Goal: Information Seeking & Learning: Learn about a topic

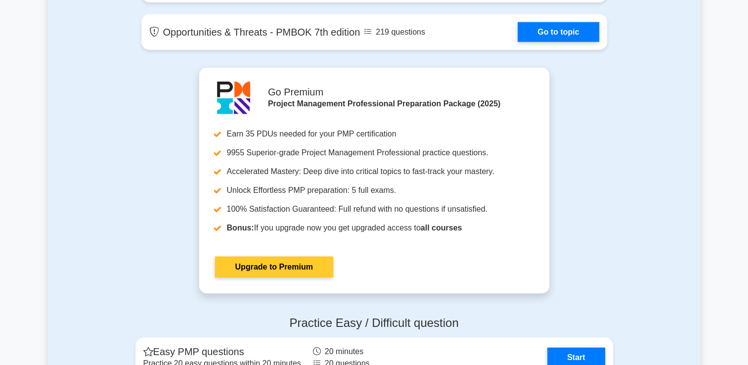
scroll to position [2670, 0]
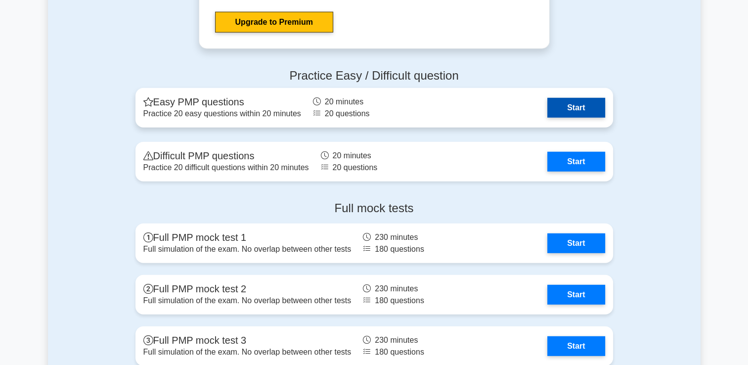
click at [549, 105] on link "Start" at bounding box center [575, 108] width 57 height 20
click at [579, 112] on link "Start" at bounding box center [575, 108] width 57 height 20
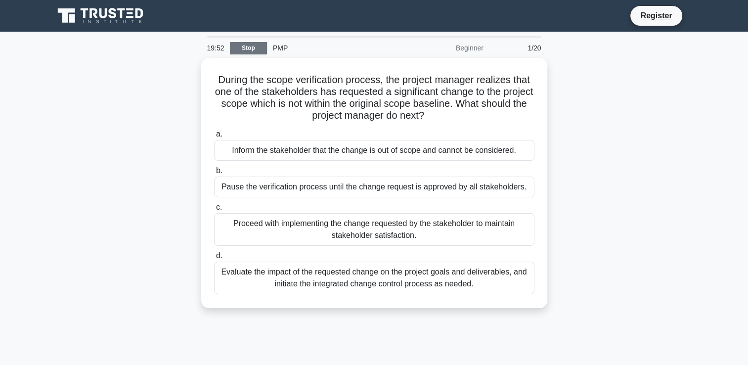
click at [249, 48] on link "Stop" at bounding box center [248, 48] width 37 height 12
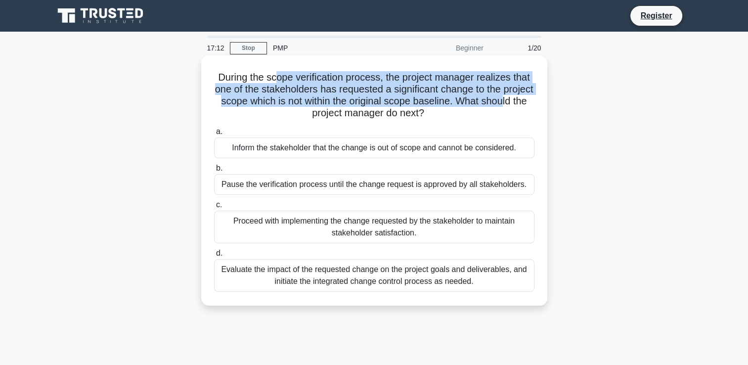
drag, startPoint x: 278, startPoint y: 79, endPoint x: 304, endPoint y: 116, distance: 45.3
click at [304, 116] on h5 "During the scope verification process, the project manager realizes that one of…" at bounding box center [374, 95] width 322 height 48
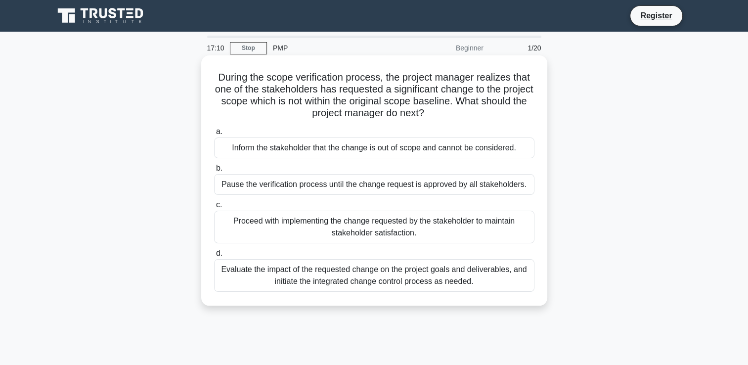
drag, startPoint x: 304, startPoint y: 116, endPoint x: 419, endPoint y: 112, distance: 115.8
click at [419, 112] on h5 "During the scope verification process, the project manager realizes that one of…" at bounding box center [374, 95] width 322 height 48
click at [412, 151] on div "Inform the stakeholder that the change is out of scope and cannot be considered." at bounding box center [374, 147] width 320 height 21
click at [214, 135] on input "a. Inform the stakeholder that the change is out of scope and cannot be conside…" at bounding box center [214, 132] width 0 height 6
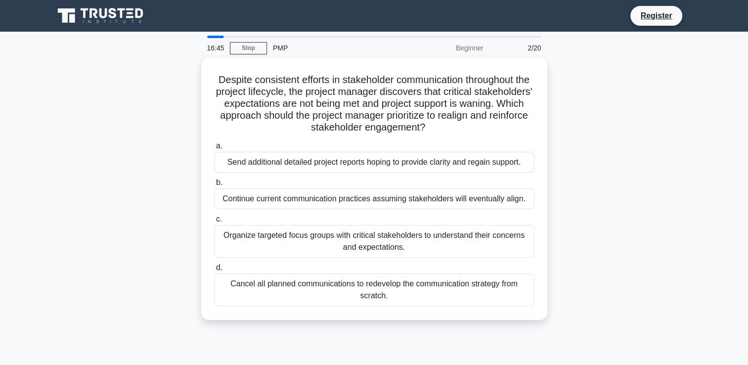
click at [213, 39] on div "16:45" at bounding box center [215, 48] width 29 height 20
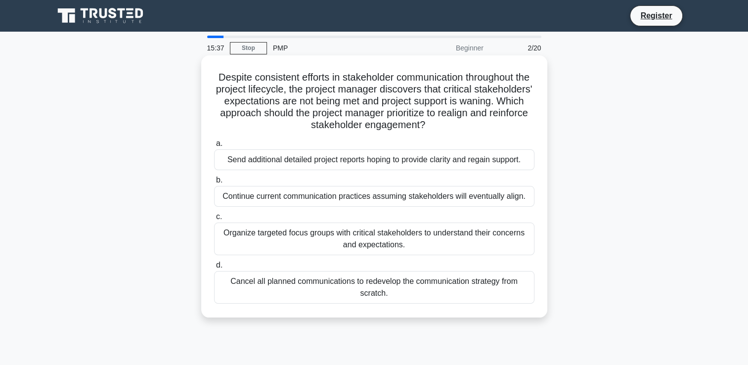
click at [384, 243] on div "Organize targeted focus groups with critical stakeholders to understand their c…" at bounding box center [374, 238] width 320 height 33
click at [214, 220] on input "c. Organize targeted focus groups with critical stakeholders to understand thei…" at bounding box center [214, 217] width 0 height 6
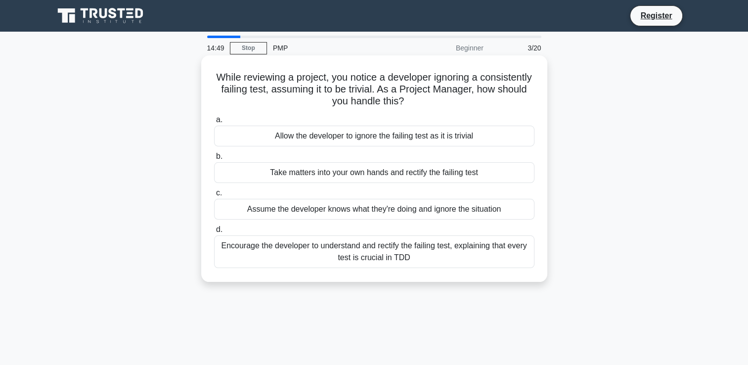
click at [431, 258] on div "Encourage the developer to understand and rectify the failing test, explaining …" at bounding box center [374, 251] width 320 height 33
click at [214, 233] on input "d. Encourage the developer to understand and rectify the failing test, explaini…" at bounding box center [214, 229] width 0 height 6
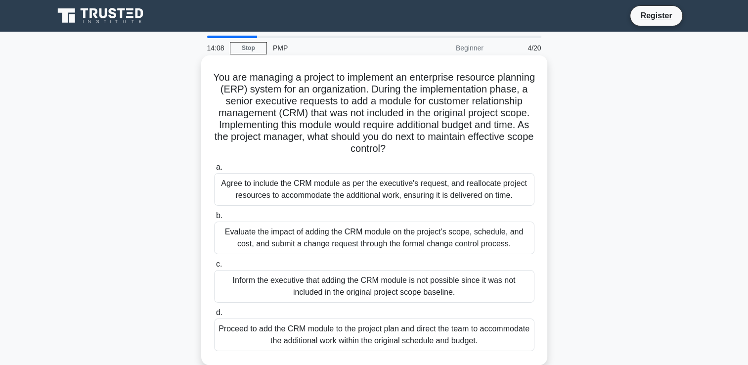
scroll to position [22, 0]
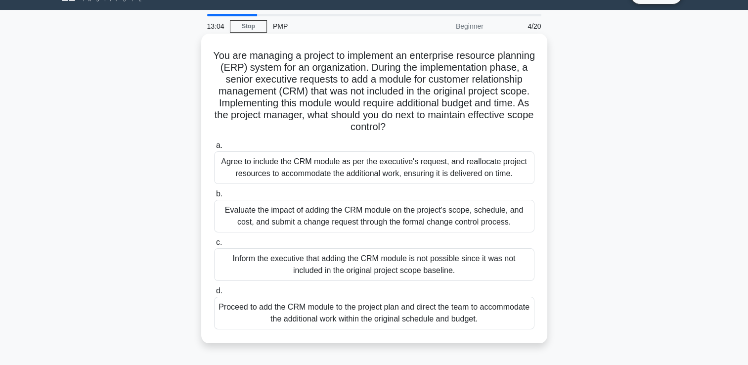
click at [373, 221] on div "Evaluate the impact of adding the CRM module on the project's scope, schedule, …" at bounding box center [374, 216] width 320 height 33
click at [214, 197] on input "b. Evaluate the impact of adding the CRM module on the project's scope, schedul…" at bounding box center [214, 194] width 0 height 6
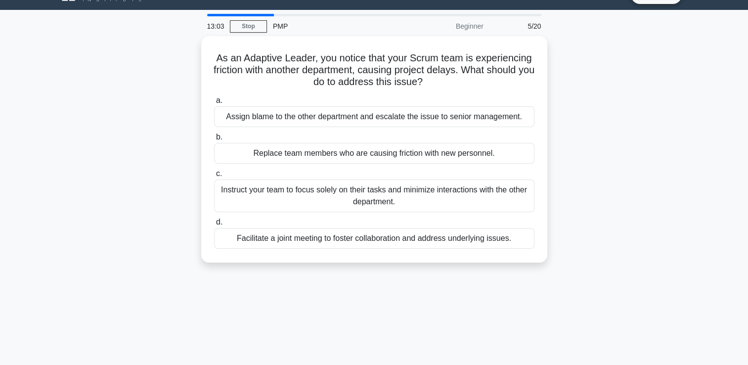
scroll to position [0, 0]
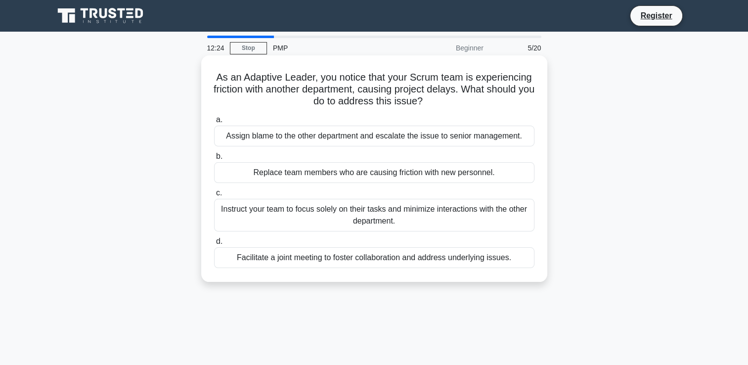
click at [368, 262] on div "Facilitate a joint meeting to foster collaboration and address underlying issue…" at bounding box center [374, 257] width 320 height 21
click at [214, 245] on input "d. Facilitate a joint meeting to foster collaboration and address underlying is…" at bounding box center [214, 241] width 0 height 6
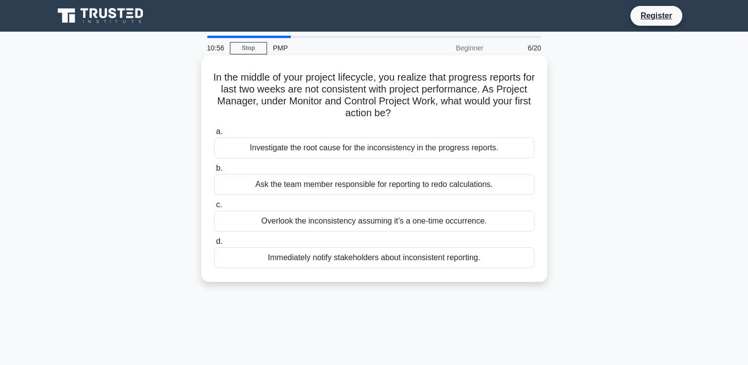
click at [446, 145] on div "Investigate the root cause for the inconsistency in the progress reports." at bounding box center [374, 147] width 320 height 21
click at [214, 135] on input "a. Investigate the root cause for the inconsistency in the progress reports." at bounding box center [214, 132] width 0 height 6
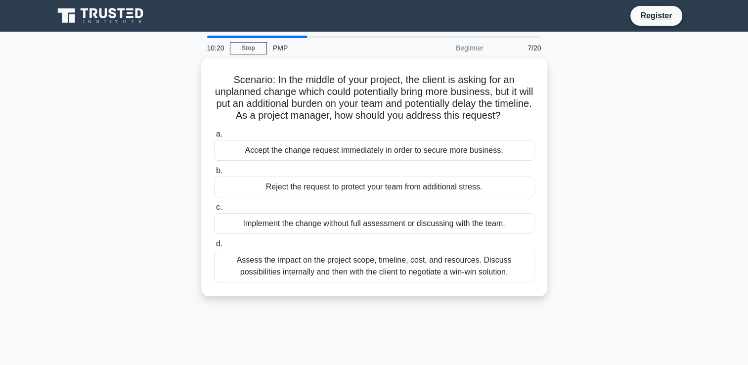
click at [571, 110] on div "Scenario: In the middle of your project, the client is asking for an unplanned …" at bounding box center [374, 183] width 653 height 250
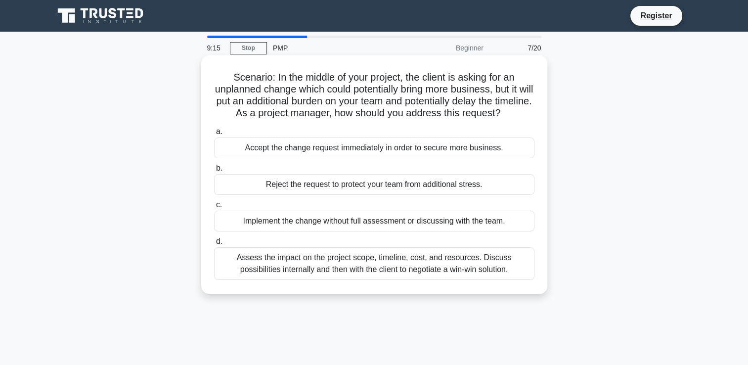
click at [364, 273] on div "Assess the impact on the project scope, timeline, cost, and resources. Discuss …" at bounding box center [374, 263] width 320 height 33
click at [214, 245] on input "d. Assess the impact on the project scope, timeline, cost, and resources. Discu…" at bounding box center [214, 241] width 0 height 6
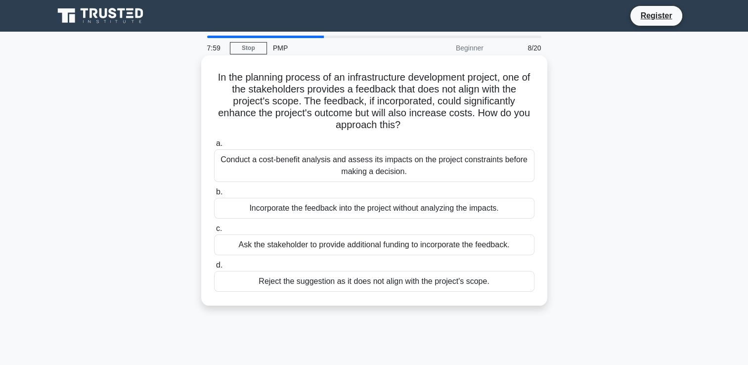
click at [418, 242] on div "Ask the stakeholder to provide additional funding to incorporate the feedback." at bounding box center [374, 244] width 320 height 21
click at [214, 232] on input "c. Ask the stakeholder to provide additional funding to incorporate the feedbac…" at bounding box center [214, 228] width 0 height 6
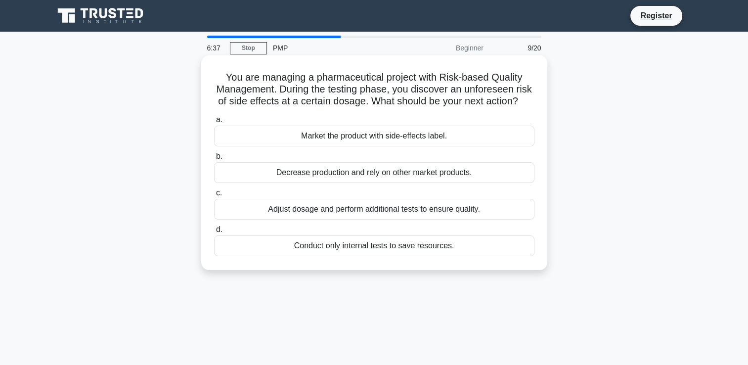
click at [519, 142] on div "Market the product with side-effects label." at bounding box center [374, 136] width 320 height 21
click at [214, 123] on input "a. Market the product with side-effects label." at bounding box center [214, 120] width 0 height 6
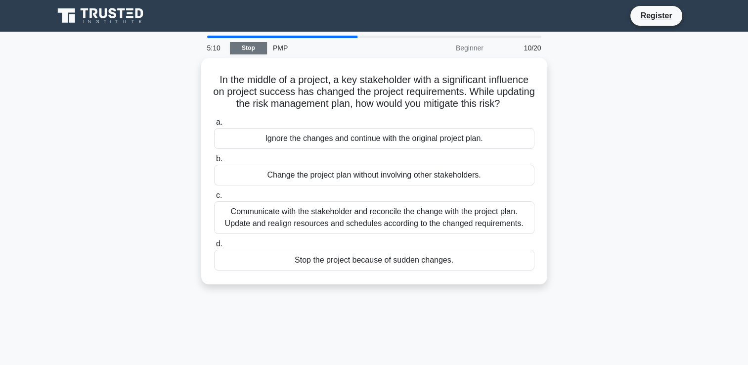
click at [260, 48] on link "Stop" at bounding box center [248, 48] width 37 height 12
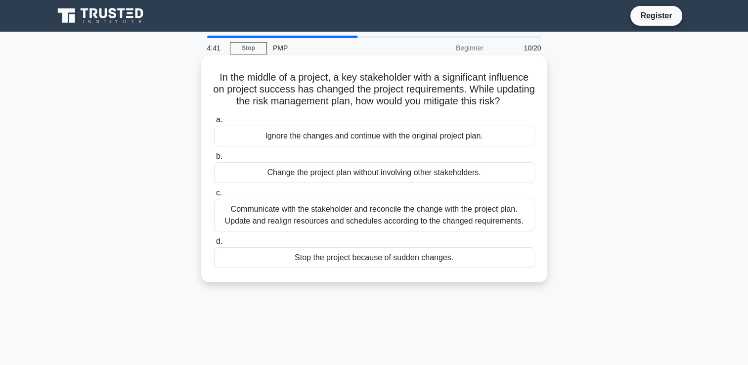
click at [316, 268] on div "Stop the project because of sudden changes." at bounding box center [374, 257] width 320 height 21
click at [214, 245] on input "d. Stop the project because of sudden changes." at bounding box center [214, 241] width 0 height 6
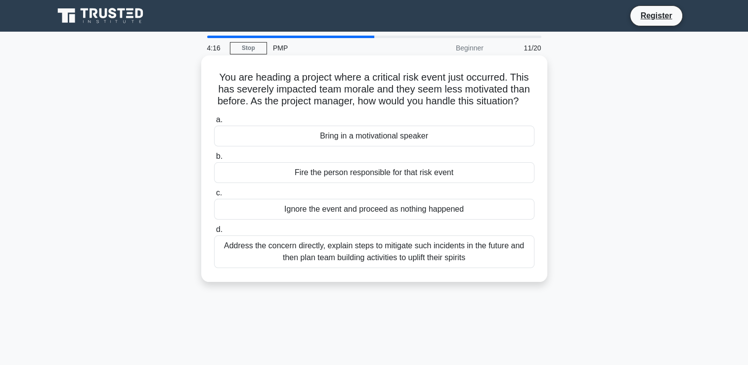
click at [468, 268] on div "Address the concern directly, explain steps to mitigate such incidents in the f…" at bounding box center [374, 251] width 320 height 33
click at [214, 233] on input "d. Address the concern directly, explain steps to mitigate such incidents in th…" at bounding box center [214, 229] width 0 height 6
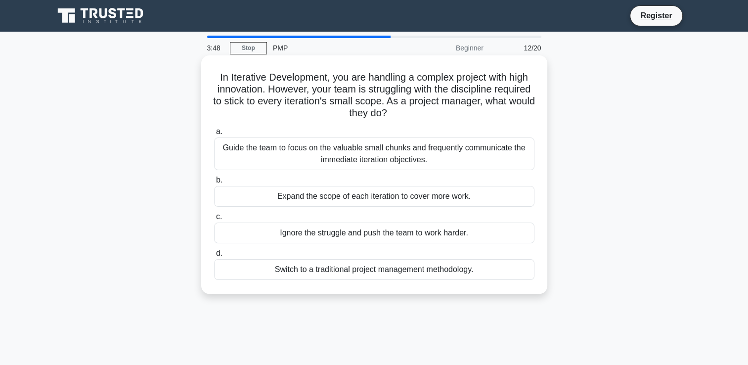
click at [459, 151] on div "Guide the team to focus on the valuable small chunks and frequently communicate…" at bounding box center [374, 153] width 320 height 33
click at [214, 135] on input "a. Guide the team to focus on the valuable small chunks and frequently communic…" at bounding box center [214, 132] width 0 height 6
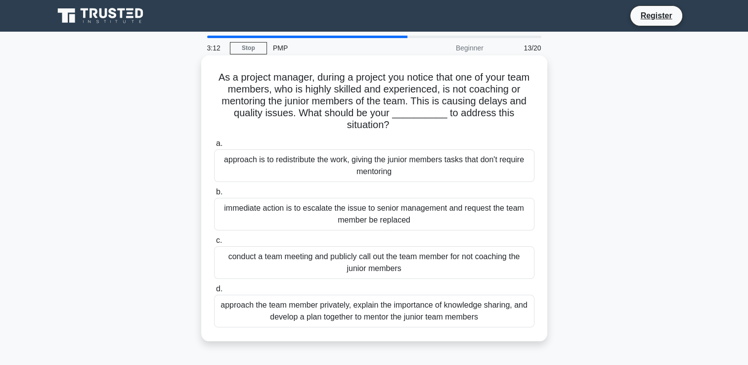
click at [405, 315] on div "approach the team member privately, explain the importance of knowledge sharing…" at bounding box center [374, 311] width 320 height 33
click at [214, 292] on input "d. approach the team member privately, explain the importance of knowledge shar…" at bounding box center [214, 289] width 0 height 6
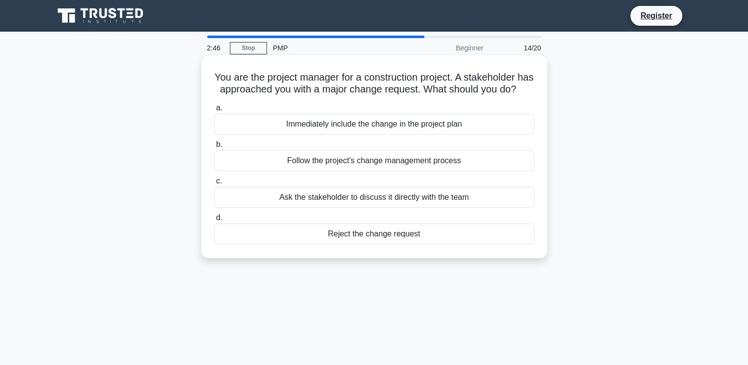
click at [431, 171] on div "Follow the project's change management process" at bounding box center [374, 160] width 320 height 21
click at [214, 148] on input "b. Follow the project's change management process" at bounding box center [214, 144] width 0 height 6
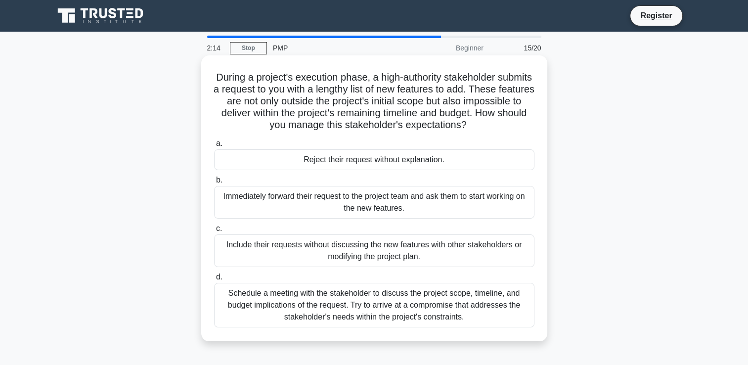
click at [273, 303] on div "Schedule a meeting with the stakeholder to discuss the project scope, timeline,…" at bounding box center [374, 305] width 320 height 44
click at [214, 280] on input "d. Schedule a meeting with the stakeholder to discuss the project scope, timeli…" at bounding box center [214, 277] width 0 height 6
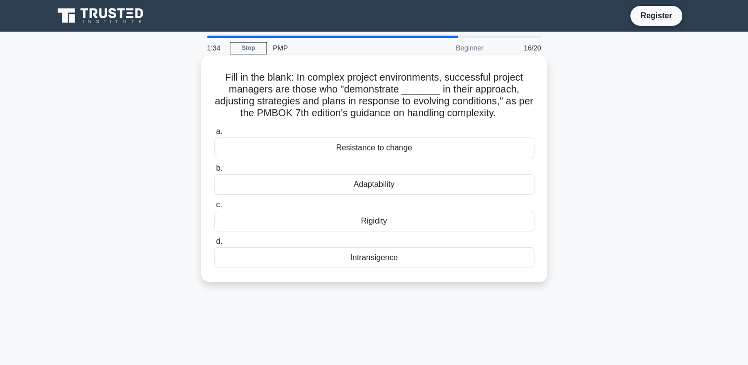
click at [417, 189] on div "Adaptability" at bounding box center [374, 184] width 320 height 21
click at [214, 172] on input "b. Adaptability" at bounding box center [214, 168] width 0 height 6
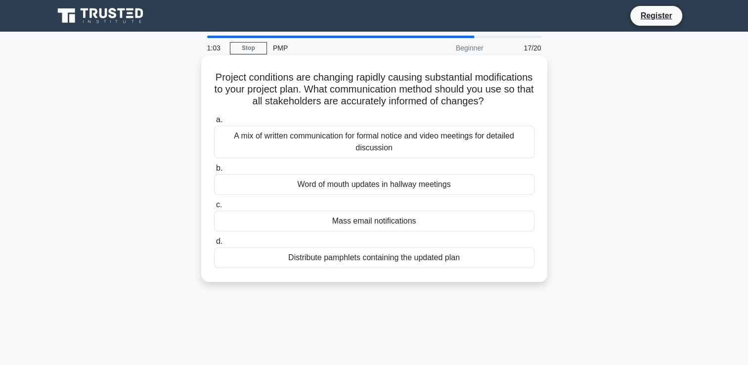
click at [435, 157] on div "A mix of written communication for formal notice and video meetings for detaile…" at bounding box center [374, 142] width 320 height 33
click at [214, 123] on input "a. A mix of written communication for formal notice and video meetings for deta…" at bounding box center [214, 120] width 0 height 6
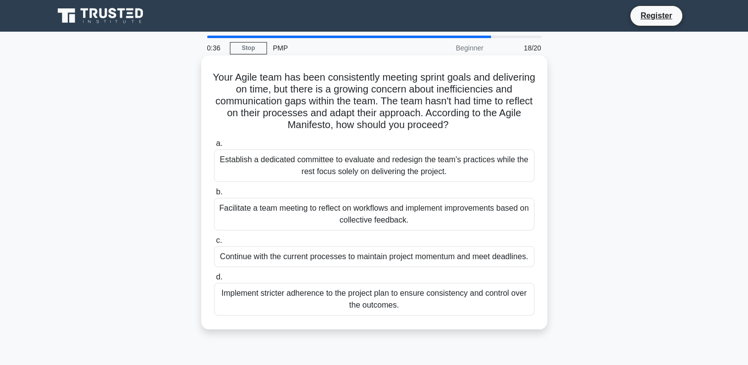
click at [435, 220] on div "Facilitate a team meeting to reflect on workflows and implement improvements ba…" at bounding box center [374, 214] width 320 height 33
click at [214, 195] on input "b. Facilitate a team meeting to reflect on workflows and implement improvements…" at bounding box center [214, 192] width 0 height 6
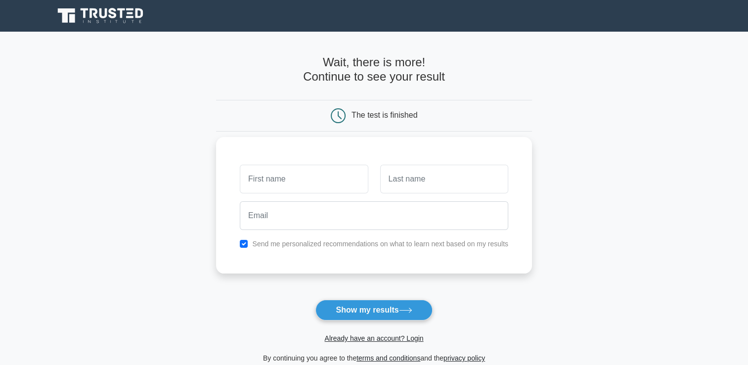
click at [317, 177] on input "text" at bounding box center [304, 179] width 128 height 29
type input "nery"
click at [394, 177] on input "text" at bounding box center [444, 179] width 128 height 29
type input "prosdocimi"
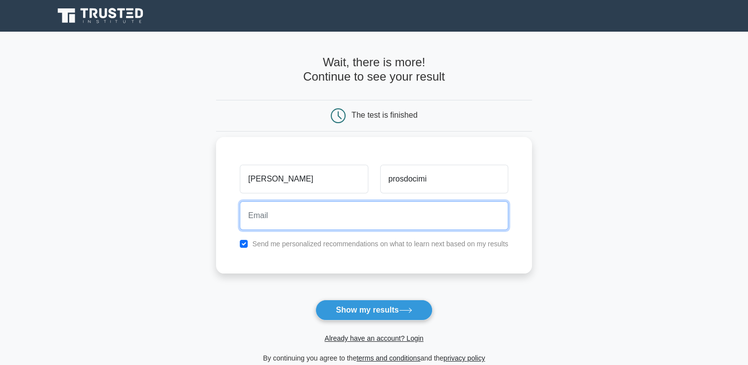
click at [362, 218] on input "email" at bounding box center [374, 215] width 268 height 29
type input "nery88@live.it"
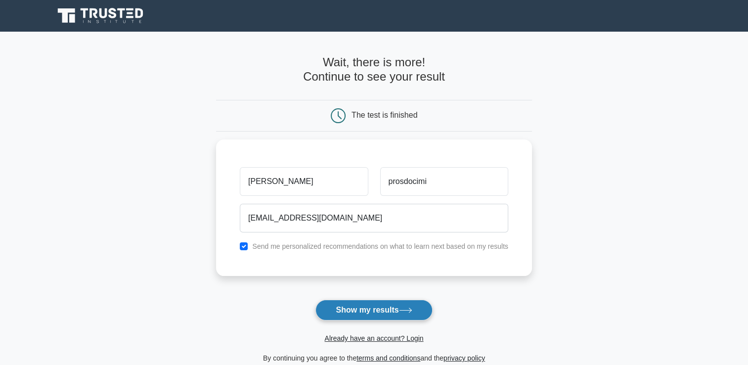
click at [367, 317] on button "Show my results" at bounding box center [373, 310] width 117 height 21
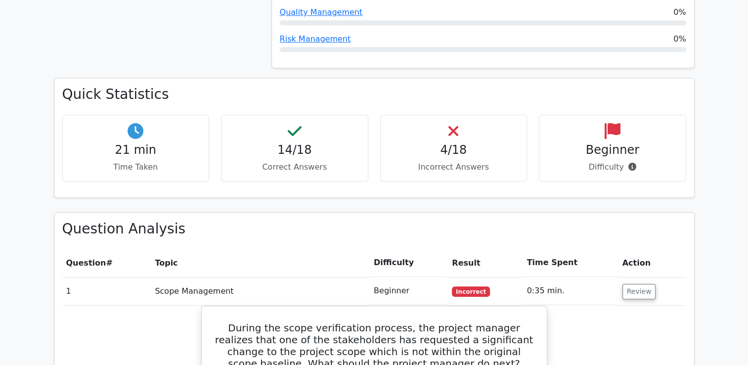
scroll to position [664, 0]
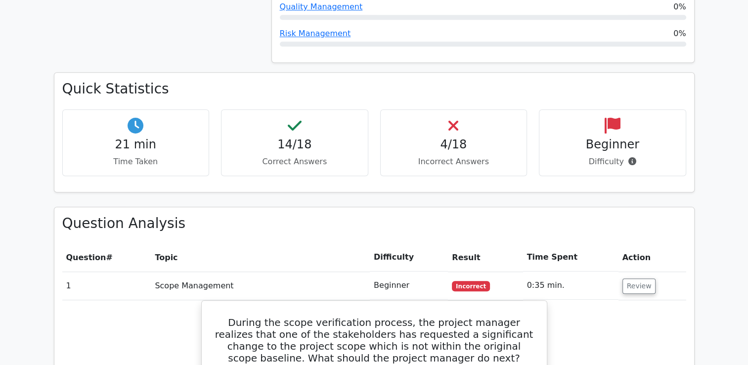
click at [629, 157] on icon at bounding box center [632, 161] width 8 height 8
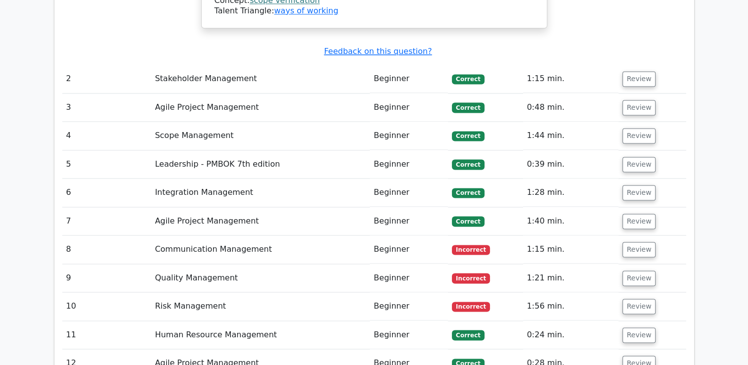
scroll to position [1458, 0]
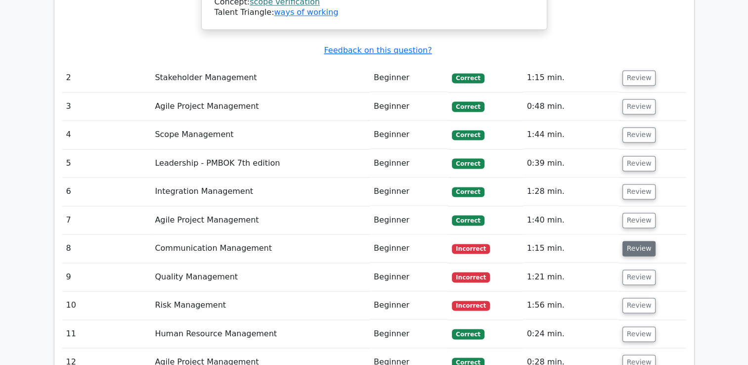
click at [634, 241] on button "Review" at bounding box center [639, 248] width 34 height 15
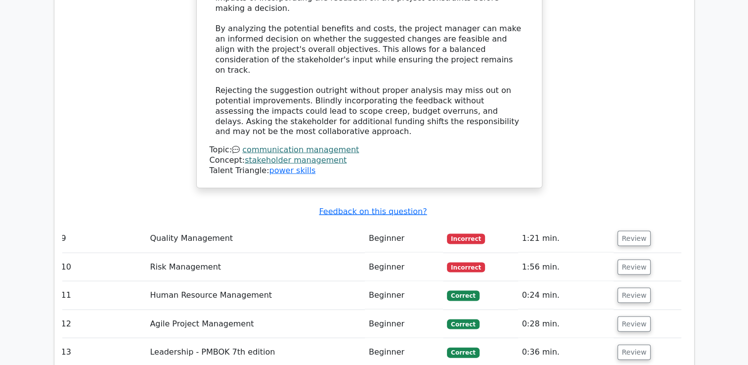
scroll to position [2006, 0]
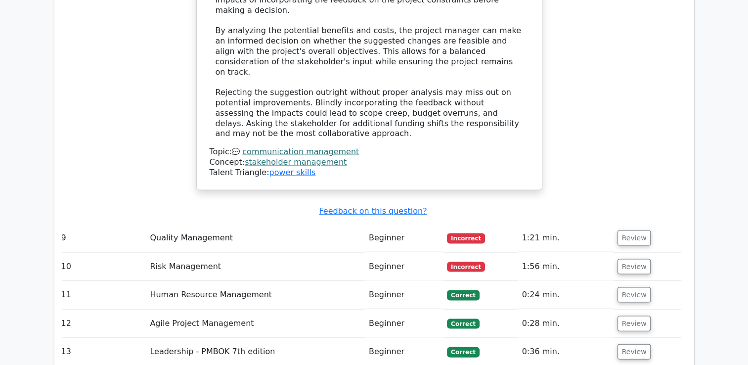
click at [498, 224] on td "Incorrect" at bounding box center [480, 238] width 75 height 28
click at [629, 230] on button "Review" at bounding box center [635, 237] width 34 height 15
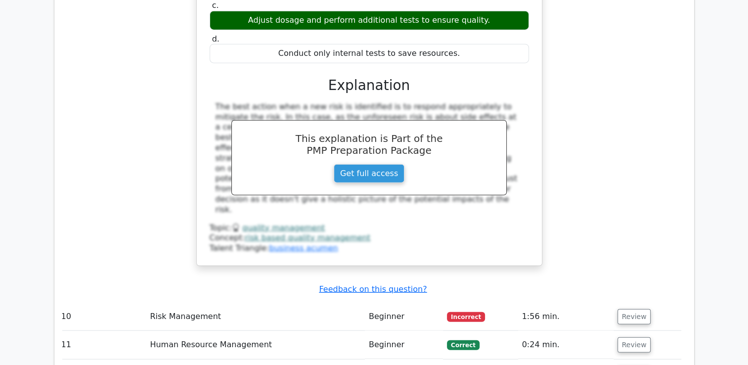
scroll to position [2523, 0]
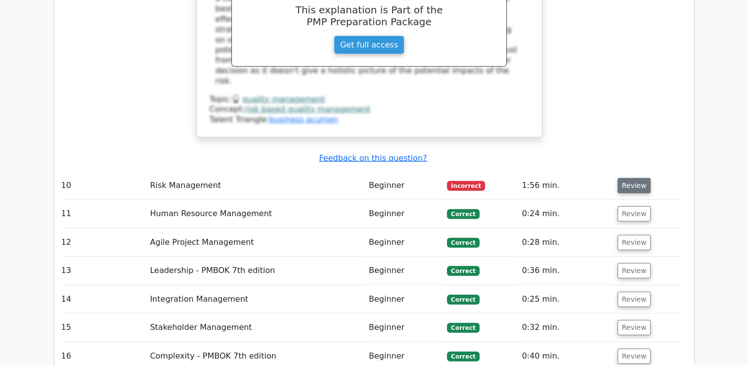
click at [624, 178] on button "Review" at bounding box center [635, 185] width 34 height 15
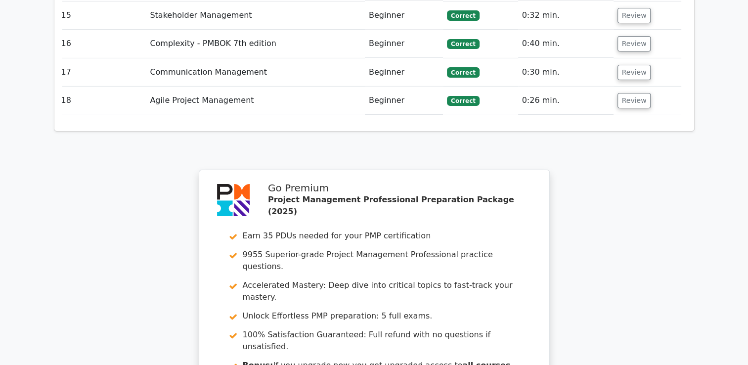
scroll to position [3423, 0]
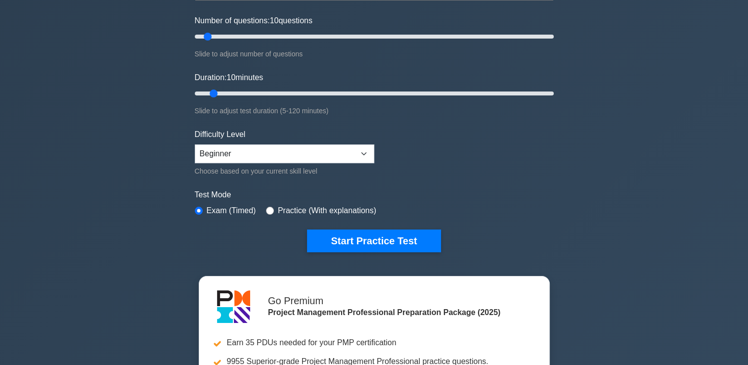
scroll to position [121, 0]
click at [356, 149] on select "Beginner Intermediate Expert" at bounding box center [284, 153] width 179 height 19
click at [195, 144] on select "Beginner Intermediate Expert" at bounding box center [284, 153] width 179 height 19
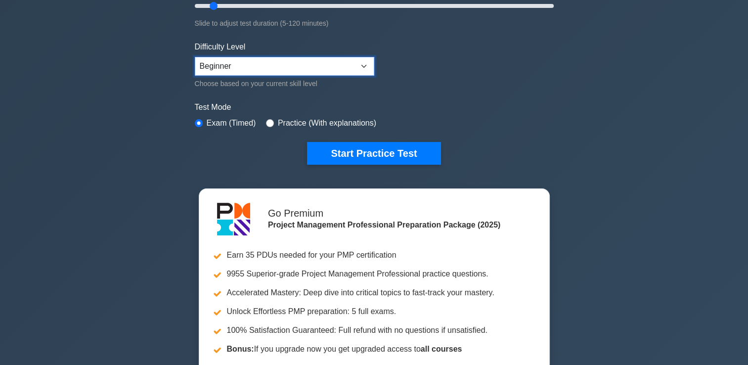
scroll to position [187, 0]
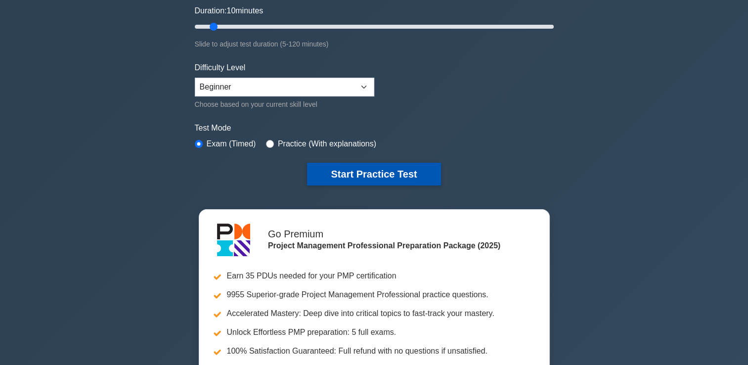
click at [409, 169] on button "Start Practice Test" at bounding box center [373, 174] width 133 height 23
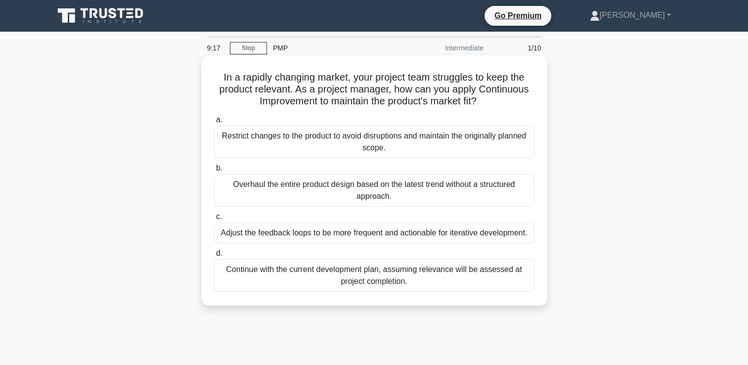
click at [368, 235] on div "Adjust the feedback loops to be more frequent and actionable for iterative deve…" at bounding box center [374, 232] width 320 height 21
click at [214, 220] on input "c. Adjust the feedback loops to be more frequent and actionable for iterative d…" at bounding box center [214, 217] width 0 height 6
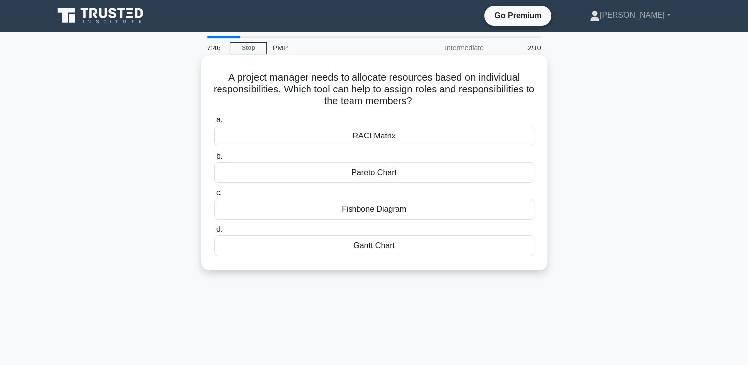
click at [343, 137] on div "RACI Matrix" at bounding box center [374, 136] width 320 height 21
click at [214, 123] on input "a. RACI Matrix" at bounding box center [214, 120] width 0 height 6
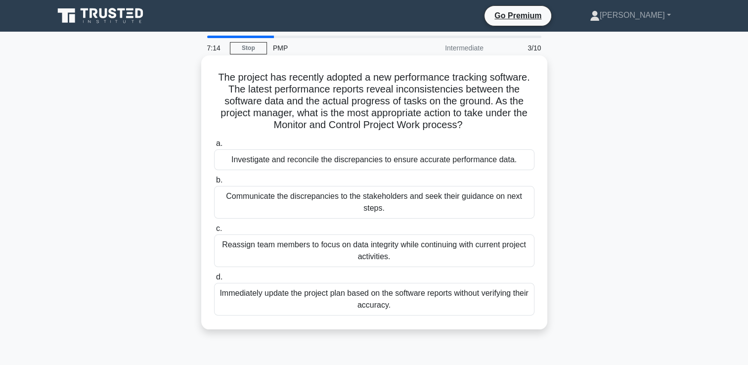
click at [403, 163] on div "Investigate and reconcile the discrepancies to ensure accurate performance data." at bounding box center [374, 159] width 320 height 21
click at [214, 147] on input "a. Investigate and reconcile the discrepancies to ensure accurate performance d…" at bounding box center [214, 143] width 0 height 6
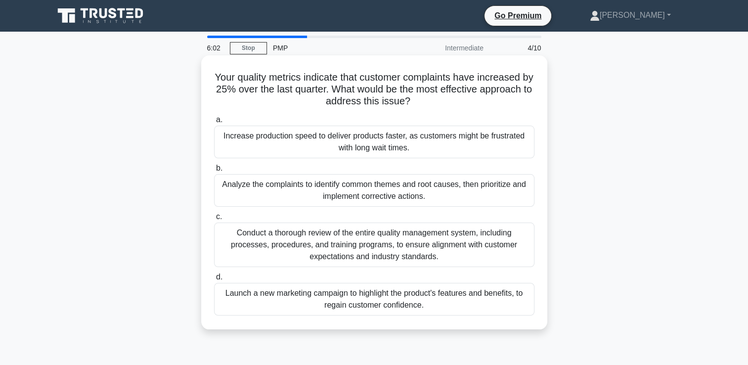
click at [395, 189] on div "Analyze the complaints to identify common themes and root causes, then prioriti…" at bounding box center [374, 190] width 320 height 33
click at [214, 172] on input "b. Analyze the complaints to identify common themes and root causes, then prior…" at bounding box center [214, 168] width 0 height 6
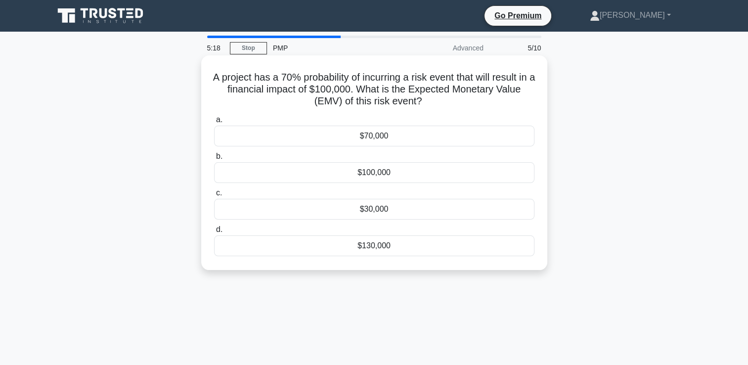
click at [359, 175] on div "$100,000" at bounding box center [374, 172] width 320 height 21
click at [214, 160] on input "b. $100,000" at bounding box center [214, 156] width 0 height 6
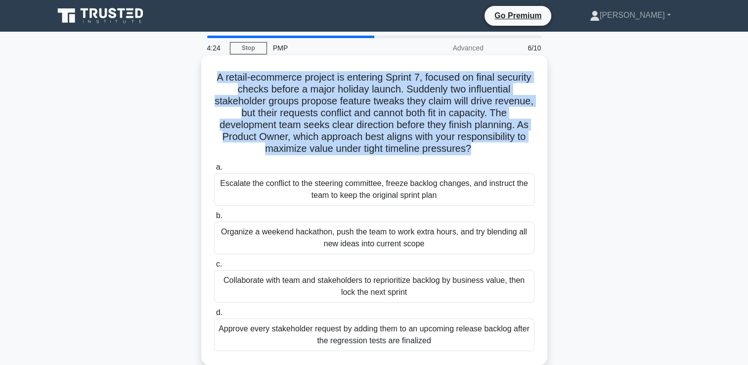
drag, startPoint x: 472, startPoint y: 153, endPoint x: 230, endPoint y: 82, distance: 252.0
click at [230, 82] on h5 "A retail-ecommerce project is entering Sprint 7, focused on final security chec…" at bounding box center [374, 113] width 322 height 84
copy h5 "A retail-ecommerce project is entering Sprint 7, focused on final security chec…"
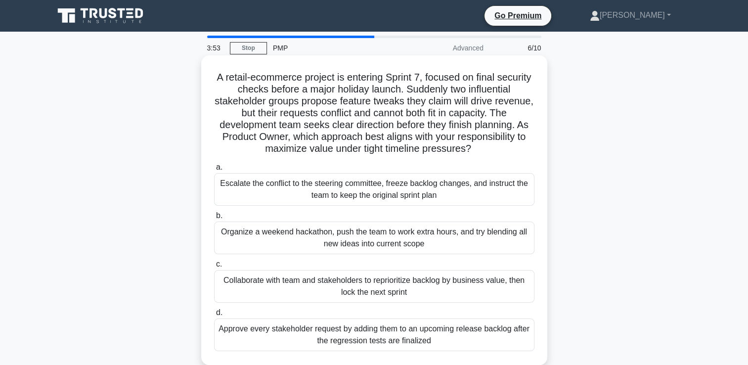
click at [374, 168] on label "a. Escalate the conflict to the steering committee, freeze backlog changes, and…" at bounding box center [374, 183] width 320 height 44
click at [214, 168] on input "a. Escalate the conflict to the steering committee, freeze backlog changes, and…" at bounding box center [214, 167] width 0 height 6
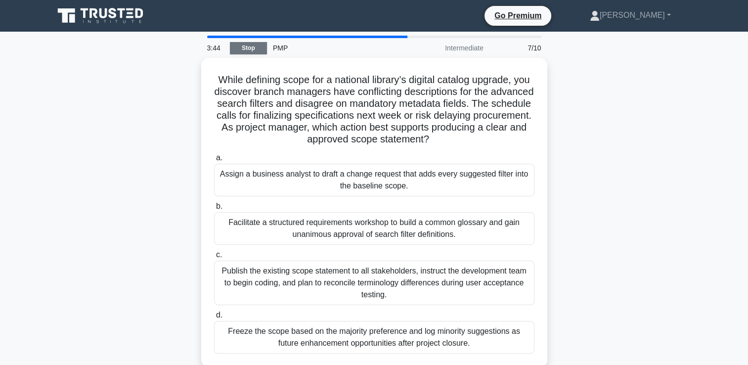
click at [255, 49] on link "Stop" at bounding box center [248, 48] width 37 height 12
click at [182, 97] on div "While defining scope for a national library’s digital catalog upgrade, you disc…" at bounding box center [374, 218] width 653 height 321
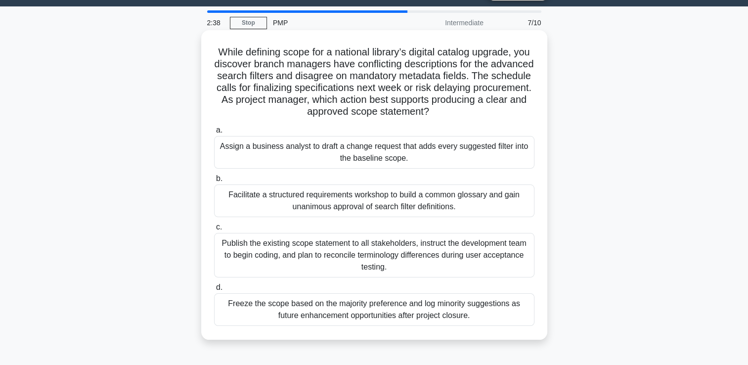
scroll to position [26, 0]
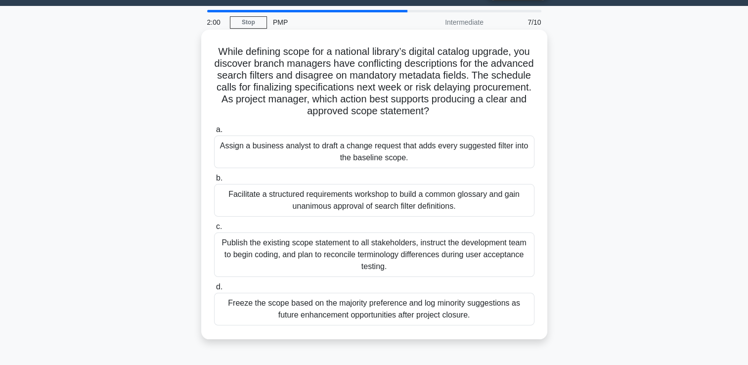
click at [305, 211] on div "Facilitate a structured requirements workshop to build a common glossary and ga…" at bounding box center [374, 200] width 320 height 33
click at [214, 181] on input "b. Facilitate a structured requirements workshop to build a common glossary and…" at bounding box center [214, 178] width 0 height 6
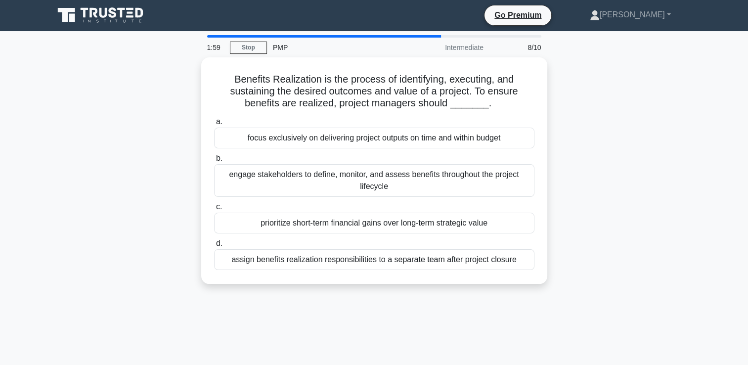
scroll to position [0, 0]
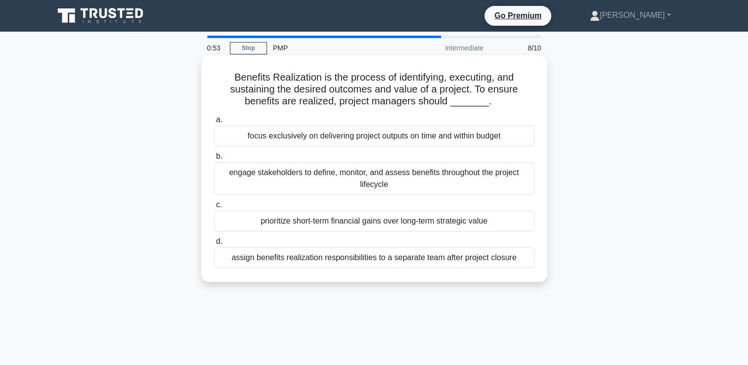
click at [429, 180] on div "engage stakeholders to define, monitor, and assess benefits throughout the proj…" at bounding box center [374, 178] width 320 height 33
click at [214, 160] on input "b. engage stakeholders to define, monitor, and assess benefits throughout the p…" at bounding box center [214, 156] width 0 height 6
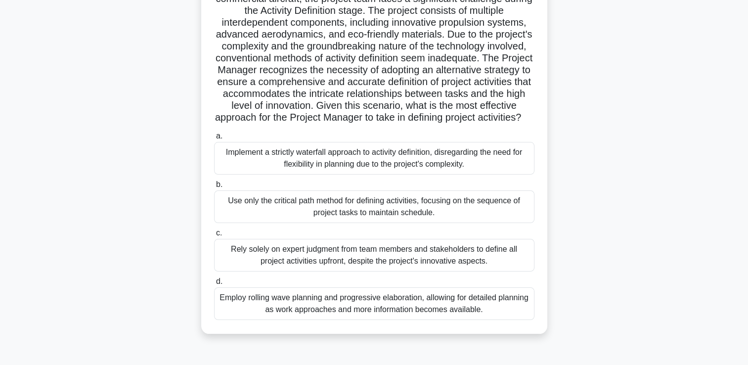
scroll to position [91, 0]
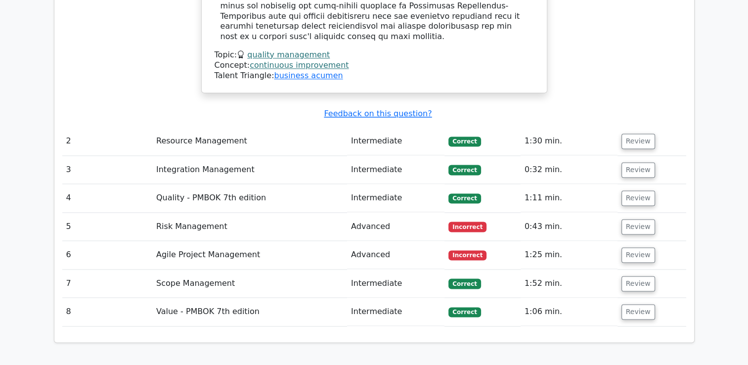
scroll to position [1416, 0]
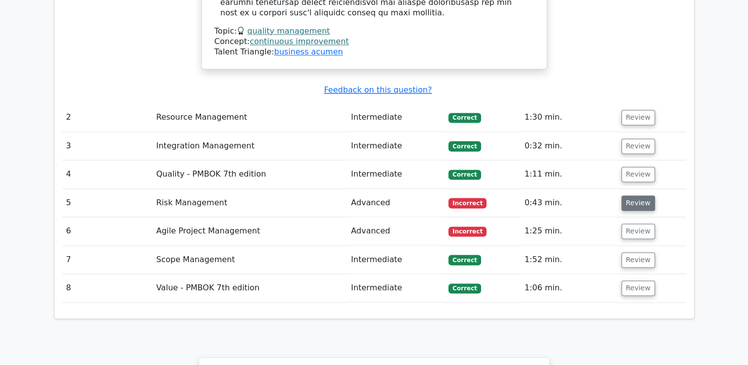
click at [626, 195] on button "Review" at bounding box center [638, 202] width 34 height 15
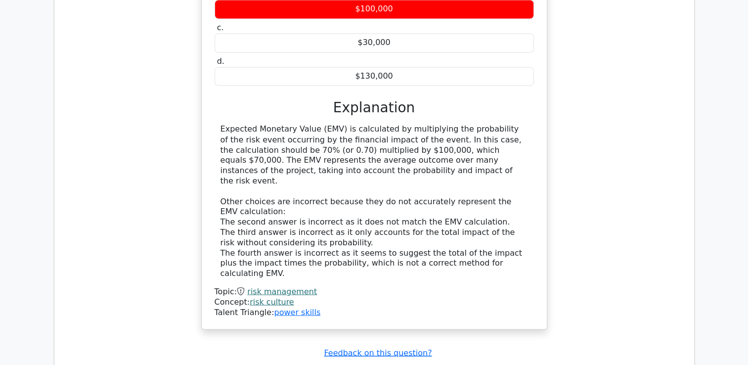
scroll to position [1792, 0]
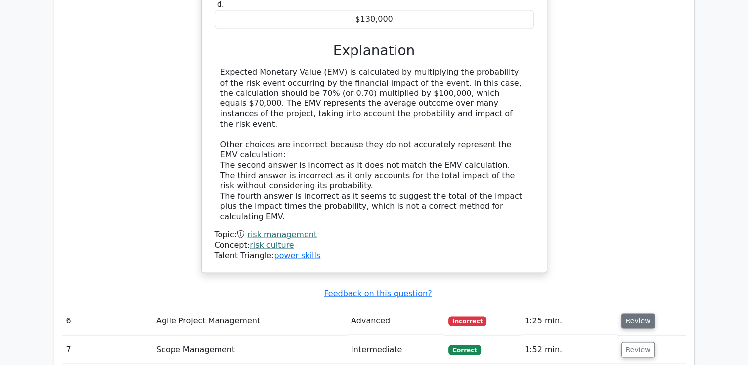
click at [645, 313] on button "Review" at bounding box center [638, 320] width 34 height 15
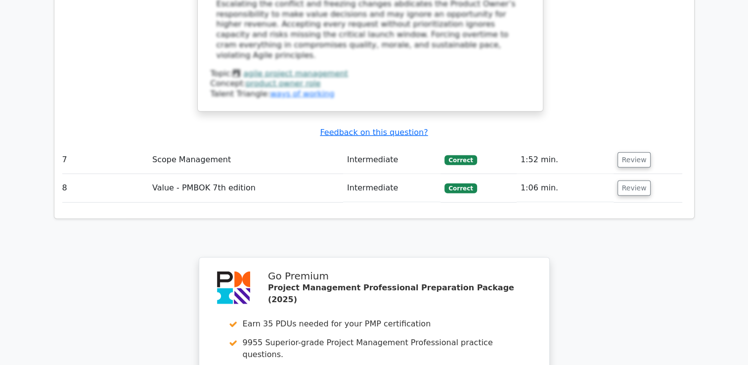
scroll to position [2739, 0]
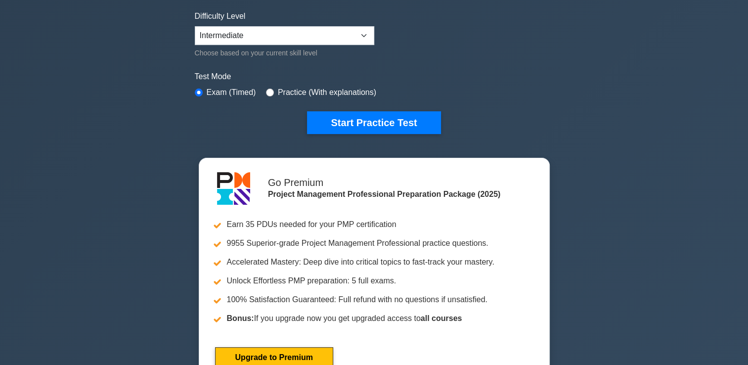
scroll to position [252, 0]
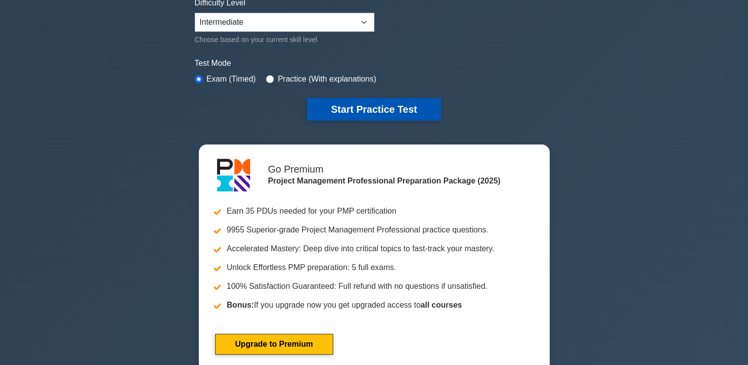
click at [373, 104] on button "Start Practice Test" at bounding box center [373, 109] width 133 height 23
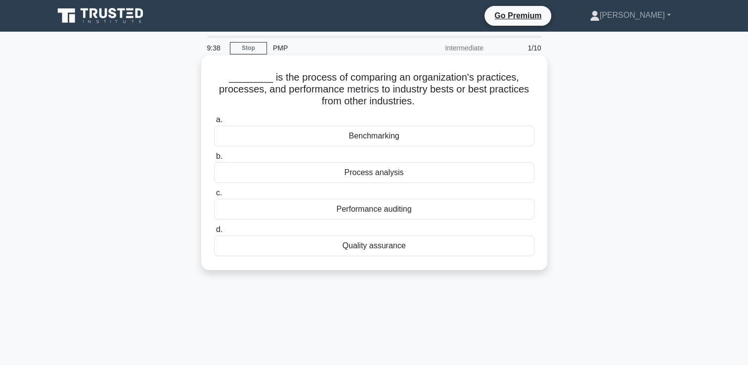
click at [428, 139] on div "Benchmarking" at bounding box center [374, 136] width 320 height 21
click at [214, 123] on input "a. Benchmarking" at bounding box center [214, 120] width 0 height 6
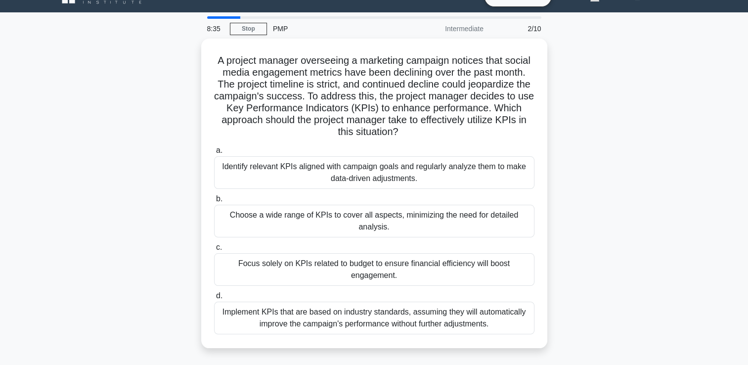
scroll to position [20, 0]
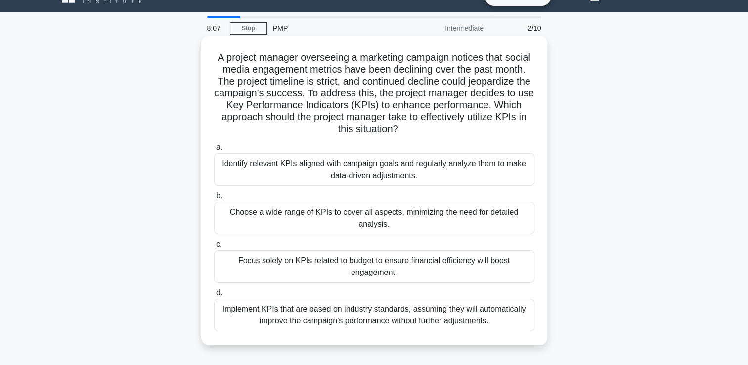
click at [485, 177] on div "Identify relevant KPIs aligned with campaign goals and regularly analyze them t…" at bounding box center [374, 169] width 320 height 33
click at [214, 151] on input "a. Identify relevant KPIs aligned with campaign goals and regularly analyze the…" at bounding box center [214, 147] width 0 height 6
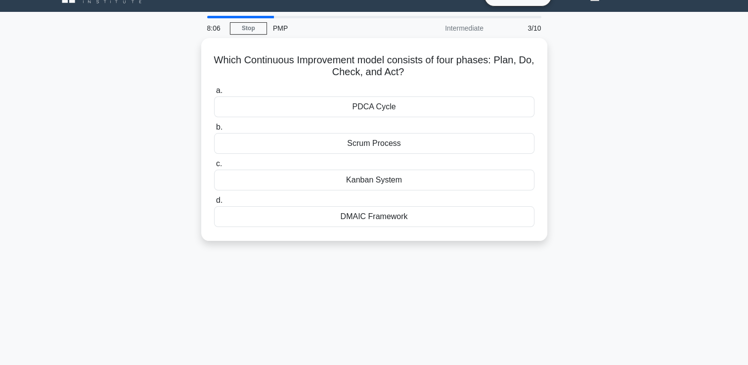
scroll to position [0, 0]
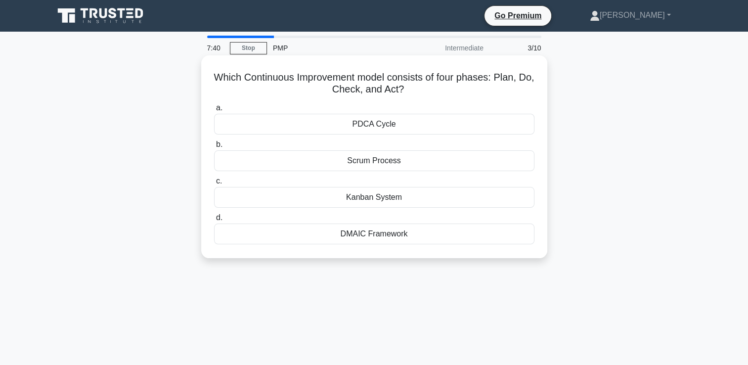
click at [472, 125] on div "PDCA Cycle" at bounding box center [374, 124] width 320 height 21
click at [214, 111] on input "a. PDCA Cycle" at bounding box center [214, 108] width 0 height 6
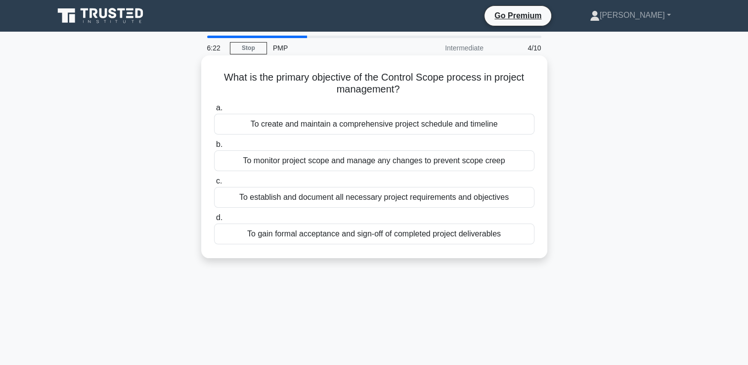
click at [487, 241] on div "To gain formal acceptance and sign-off of completed project deliverables" at bounding box center [374, 233] width 320 height 21
click at [214, 221] on input "d. To gain formal acceptance and sign-off of completed project deliverables" at bounding box center [214, 218] width 0 height 6
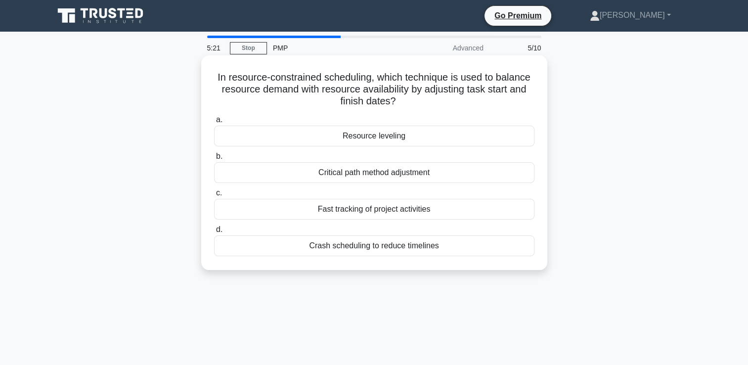
click at [432, 141] on div "Resource leveling" at bounding box center [374, 136] width 320 height 21
click at [214, 123] on input "a. Resource leveling" at bounding box center [214, 120] width 0 height 6
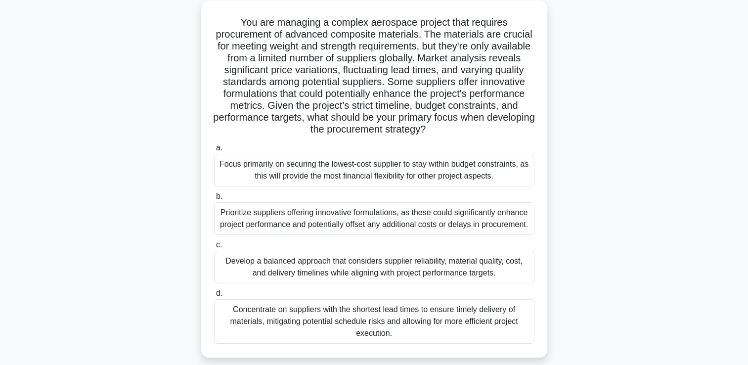
scroll to position [57, 0]
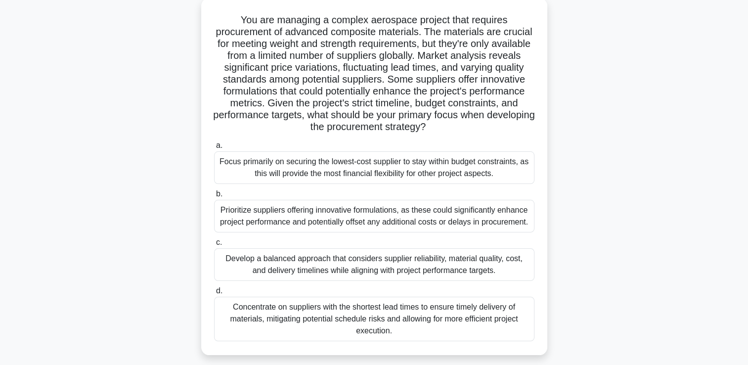
click at [524, 267] on div "Develop a balanced approach that considers supplier reliability, material quali…" at bounding box center [374, 264] width 320 height 33
click at [214, 246] on input "c. Develop a balanced approach that considers supplier reliability, material qu…" at bounding box center [214, 242] width 0 height 6
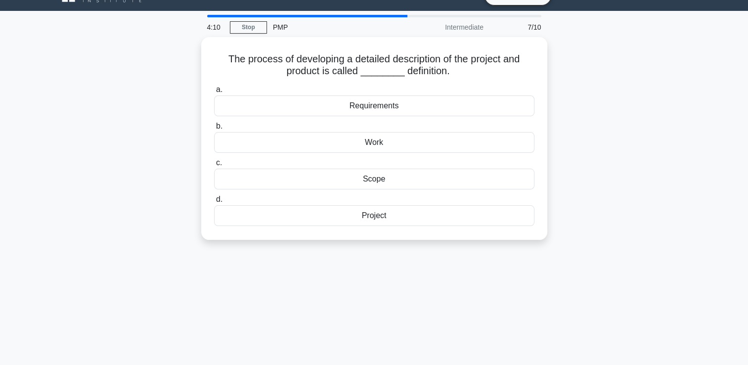
scroll to position [0, 0]
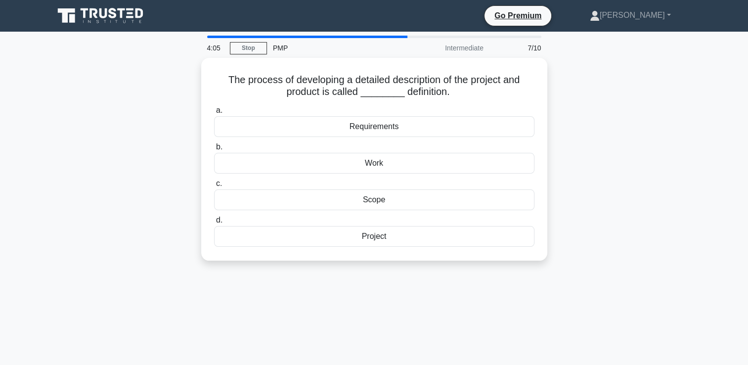
drag, startPoint x: 581, startPoint y: 163, endPoint x: 623, endPoint y: 187, distance: 47.8
click at [623, 187] on div "The process of developing a detailed description of the project and product is …" at bounding box center [374, 165] width 653 height 215
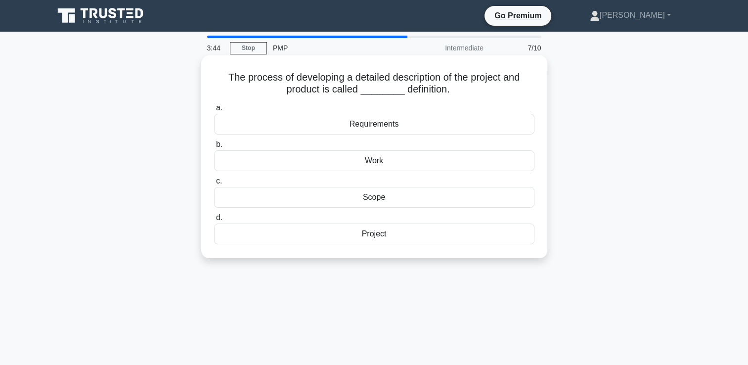
click at [484, 128] on div "Requirements" at bounding box center [374, 124] width 320 height 21
click at [214, 111] on input "a. Requirements" at bounding box center [214, 108] width 0 height 6
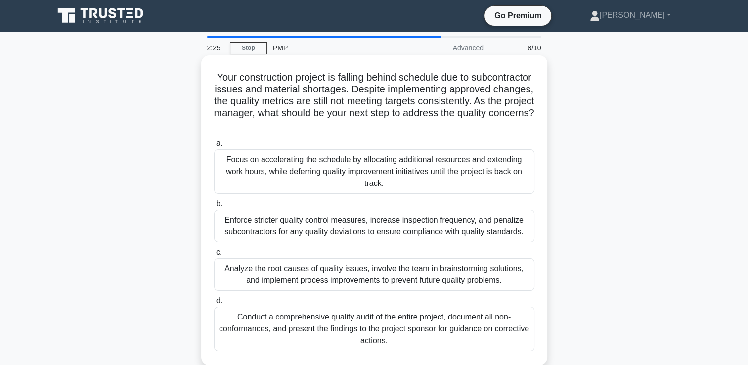
click at [387, 282] on div "Analyze the root causes of quality issues, involve the team in brainstorming so…" at bounding box center [374, 274] width 320 height 33
click at [214, 256] on input "c. Analyze the root causes of quality issues, involve the team in brainstorming…" at bounding box center [214, 252] width 0 height 6
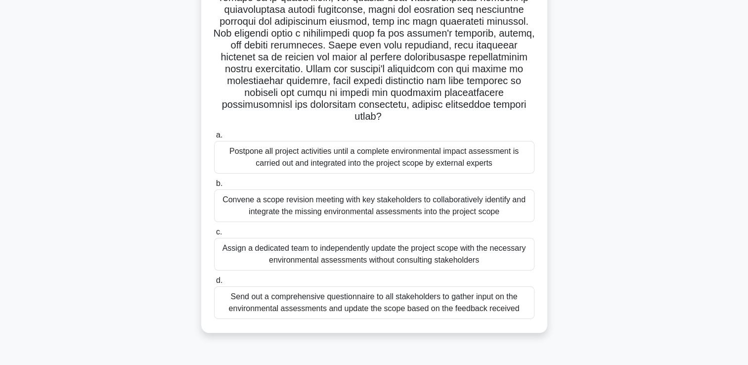
scroll to position [142, 0]
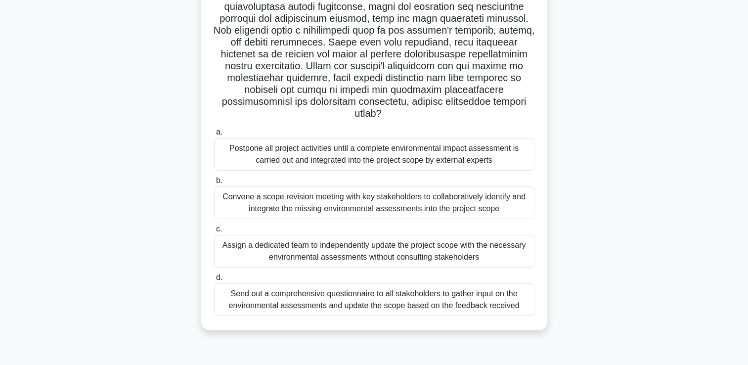
click at [489, 198] on div "Convene a scope revision meeting with key stakeholders to collaboratively ident…" at bounding box center [374, 202] width 320 height 33
click at [214, 184] on input "b. Convene a scope revision meeting with key stakeholders to collaboratively id…" at bounding box center [214, 180] width 0 height 6
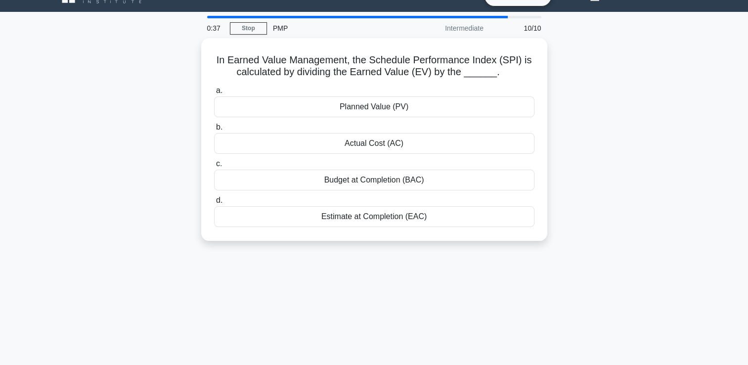
scroll to position [0, 0]
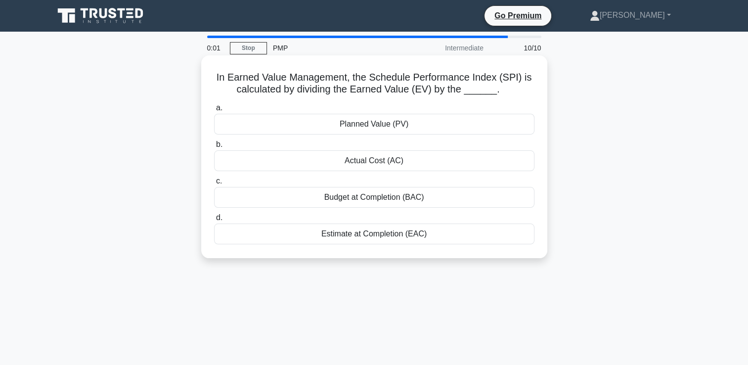
click at [486, 197] on div "Budget at Completion (BAC)" at bounding box center [374, 197] width 320 height 21
click at [214, 184] on input "c. Budget at Completion (BAC)" at bounding box center [214, 181] width 0 height 6
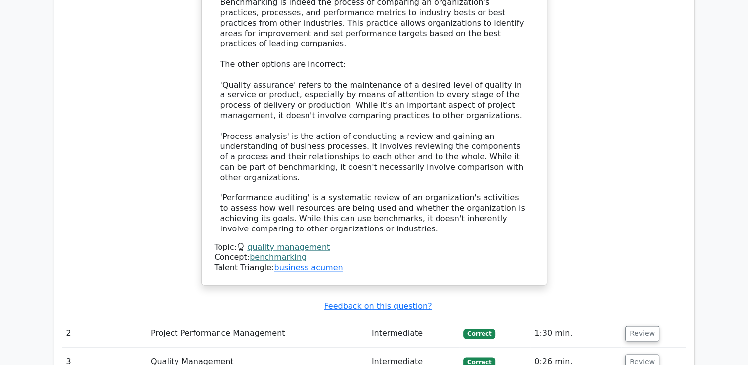
scroll to position [1214, 0]
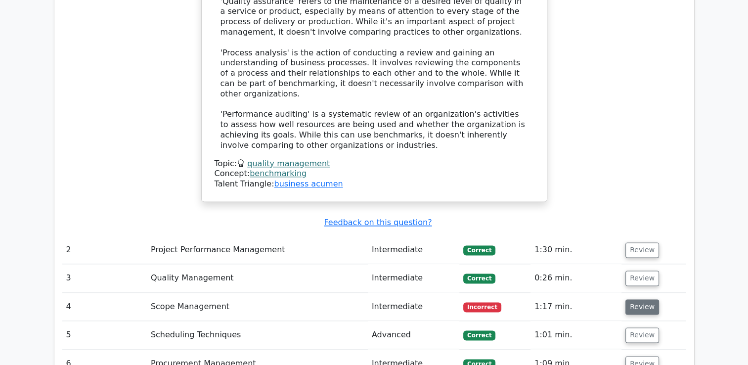
click at [642, 299] on button "Review" at bounding box center [642, 306] width 34 height 15
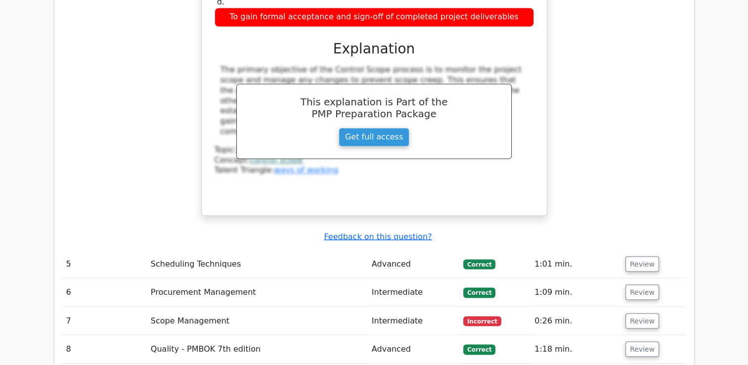
scroll to position [1685, 0]
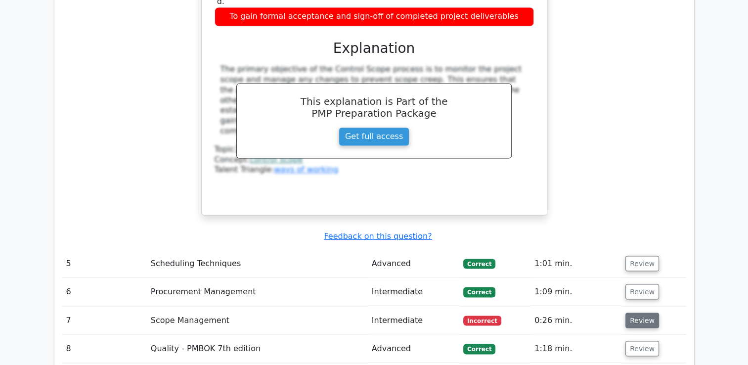
click at [636, 312] on button "Review" at bounding box center [642, 319] width 34 height 15
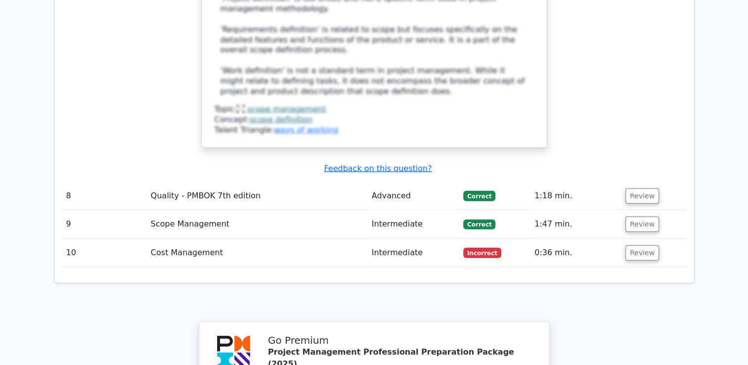
scroll to position [2400, 0]
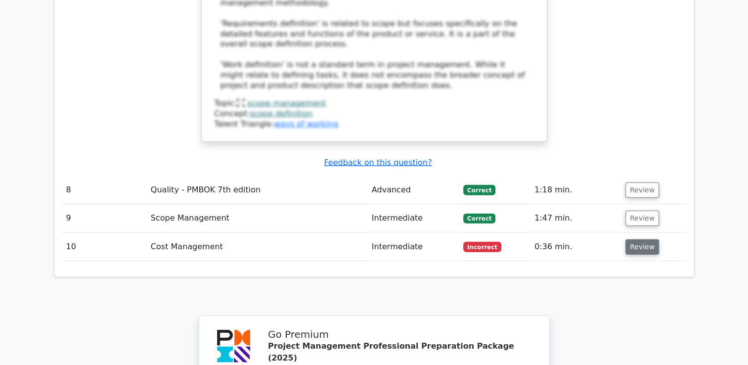
click at [629, 239] on button "Review" at bounding box center [642, 246] width 34 height 15
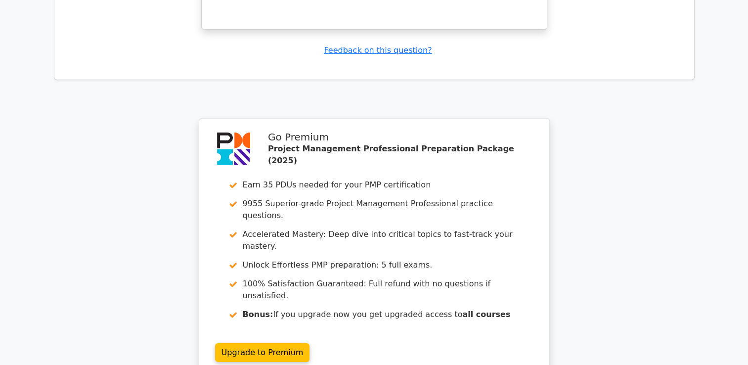
scroll to position [3091, 0]
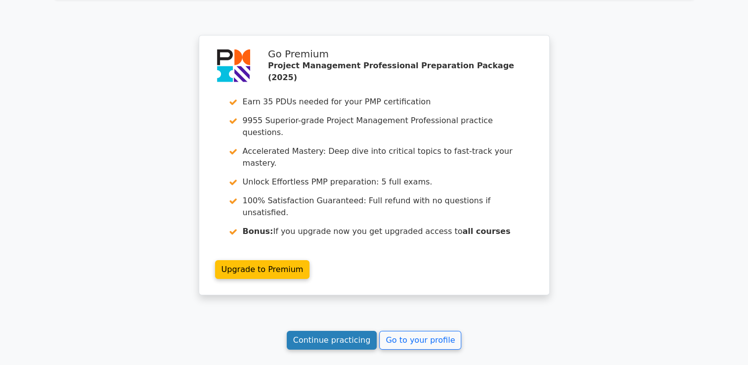
click at [334, 331] on link "Continue practicing" at bounding box center [332, 340] width 90 height 19
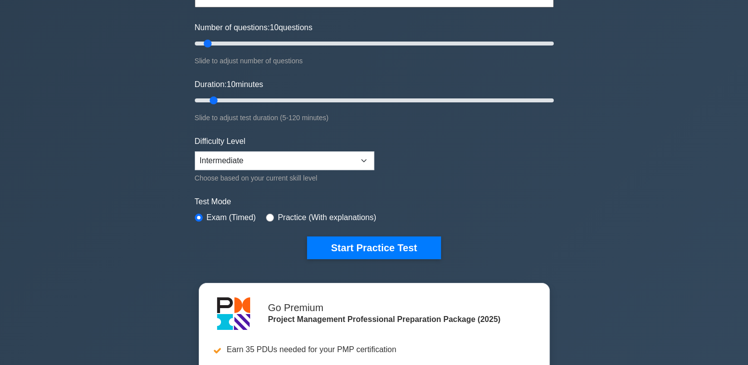
scroll to position [115, 0]
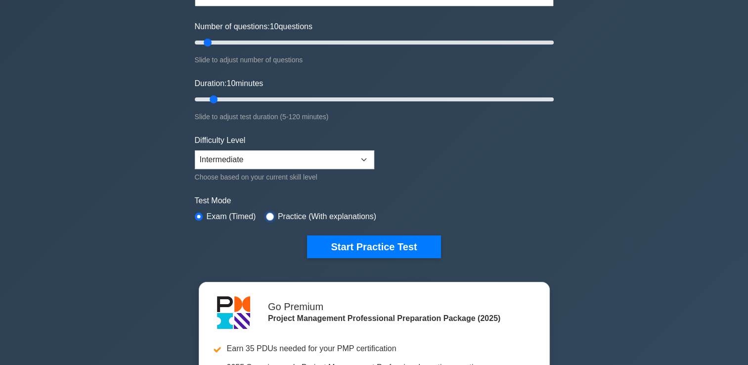
click at [271, 214] on input "radio" at bounding box center [270, 217] width 8 height 8
radio input "true"
click at [194, 213] on div "Project Management Professional Customize Your Next Practice Test Topics Scope …" at bounding box center [374, 99] width 371 height 365
click at [204, 215] on div "Exam (Timed)" at bounding box center [225, 217] width 61 height 12
click at [202, 214] on input "radio" at bounding box center [199, 217] width 8 height 8
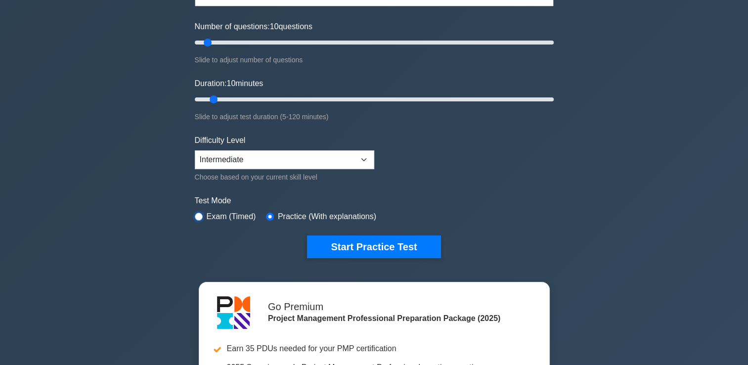
radio input "true"
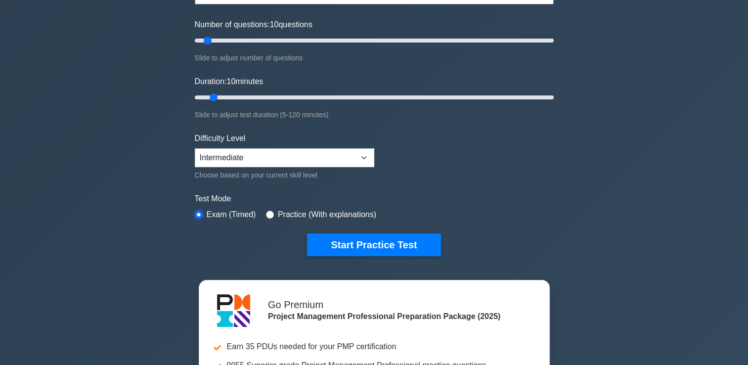
scroll to position [123, 0]
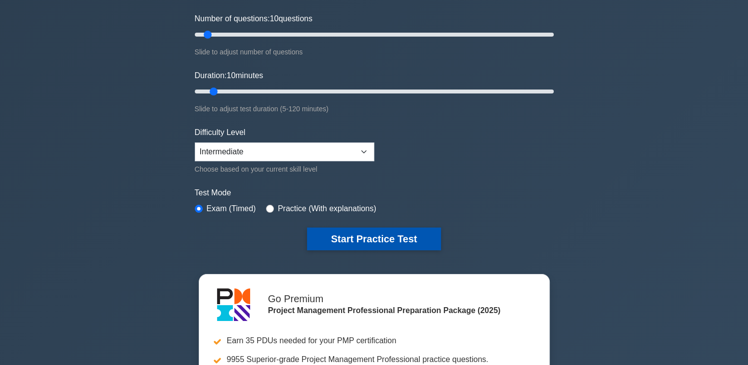
click at [371, 241] on button "Start Practice Test" at bounding box center [373, 238] width 133 height 23
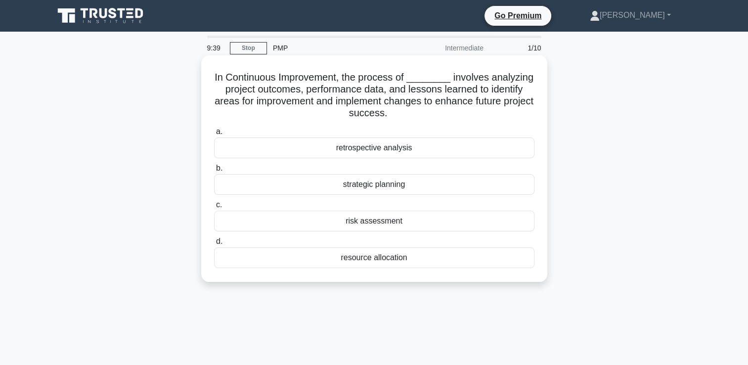
click at [504, 149] on div "retrospective analysis" at bounding box center [374, 147] width 320 height 21
click at [214, 135] on input "a. retrospective analysis" at bounding box center [214, 132] width 0 height 6
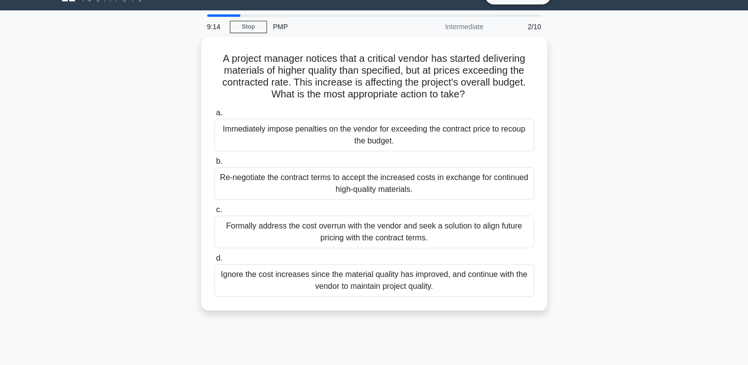
scroll to position [22, 0]
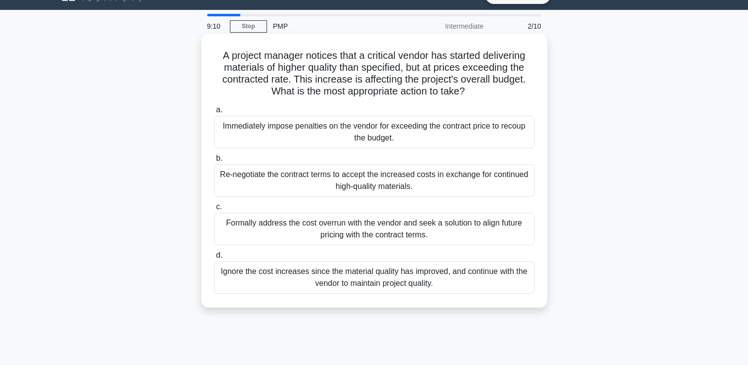
click at [471, 230] on div "Formally address the cost overrun with the vendor and seek a solution to align …" at bounding box center [374, 229] width 320 height 33
click at [214, 210] on input "c. Formally address the cost overrun with the vendor and seek a solution to ali…" at bounding box center [214, 207] width 0 height 6
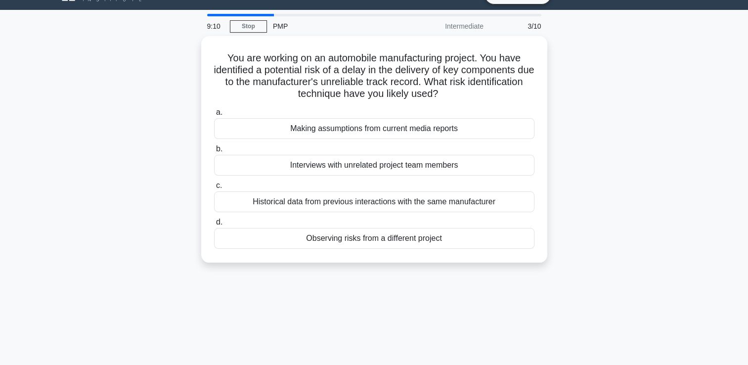
scroll to position [0, 0]
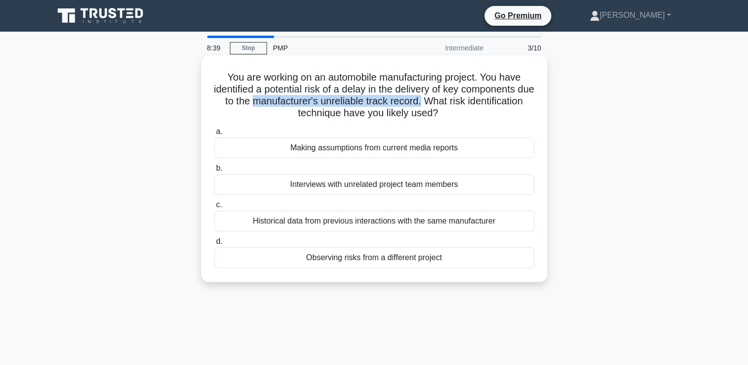
drag, startPoint x: 462, startPoint y: 101, endPoint x: 291, endPoint y: 102, distance: 170.6
click at [291, 102] on h5 "You are working on an automobile manufacturing project. You have identified a p…" at bounding box center [374, 95] width 322 height 48
copy h5 "manufacturer's unreliable track record."
click at [291, 102] on h5 "You are working on an automobile manufacturing project. You have identified a p…" at bounding box center [374, 95] width 322 height 48
drag, startPoint x: 459, startPoint y: 103, endPoint x: 290, endPoint y: 103, distance: 169.6
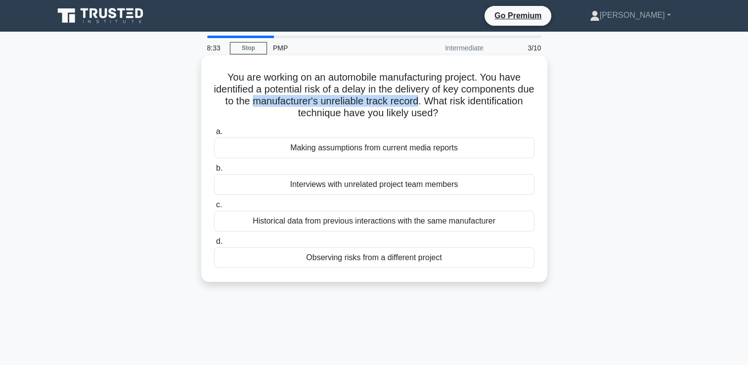
click at [290, 103] on h5 "You are working on an automobile manufacturing project. You have identified a p…" at bounding box center [374, 95] width 322 height 48
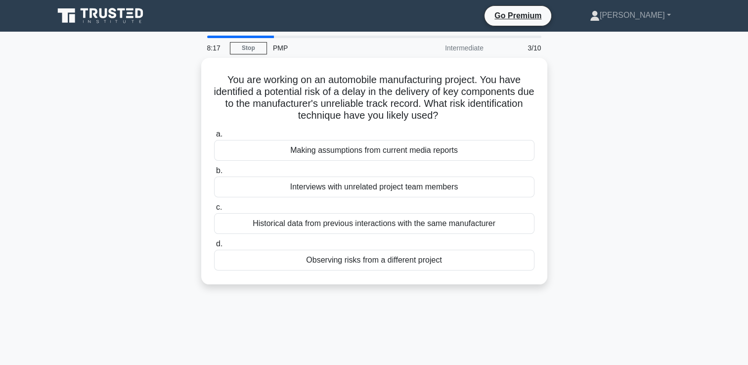
click at [638, 151] on div "You are working on an automobile manufacturing project. You have identified a p…" at bounding box center [374, 177] width 653 height 238
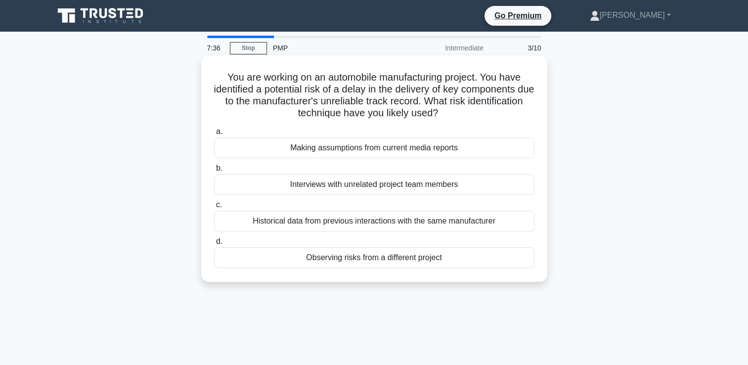
click at [425, 262] on div "Observing risks from a different project" at bounding box center [374, 257] width 320 height 21
click at [214, 245] on input "d. Observing risks from a different project" at bounding box center [214, 241] width 0 height 6
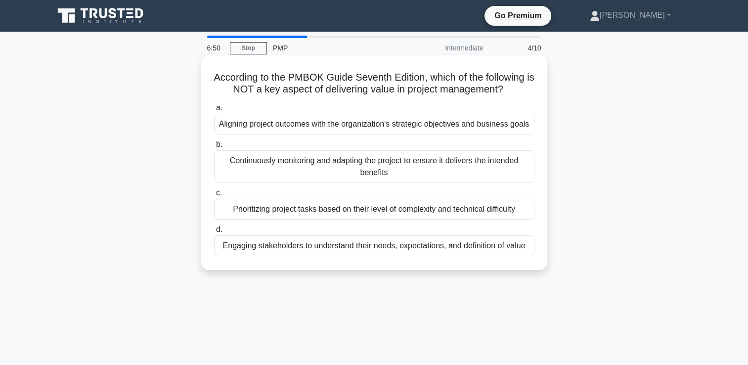
click at [220, 212] on div "Prioritizing project tasks based on their level of complexity and technical dif…" at bounding box center [374, 209] width 320 height 21
click at [214, 196] on input "c. Prioritizing project tasks based on their level of complexity and technical …" at bounding box center [214, 193] width 0 height 6
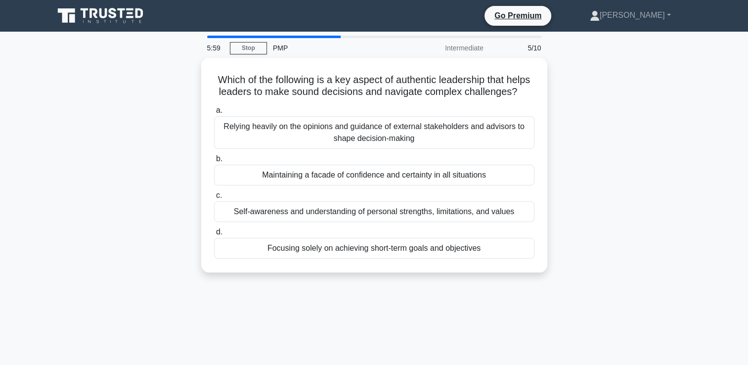
drag, startPoint x: 499, startPoint y: 184, endPoint x: 195, endPoint y: 179, distance: 303.6
click at [195, 179] on div "Which of the following is a key aspect of authentic leadership that helps leade…" at bounding box center [374, 171] width 653 height 226
drag, startPoint x: 195, startPoint y: 179, endPoint x: 173, endPoint y: 257, distance: 81.4
click at [195, 179] on div "Which of the following is a key aspect of authentic leadership that helps leade…" at bounding box center [374, 171] width 653 height 226
copy div "Maintaining a facade of confidence and certainty in all situations"
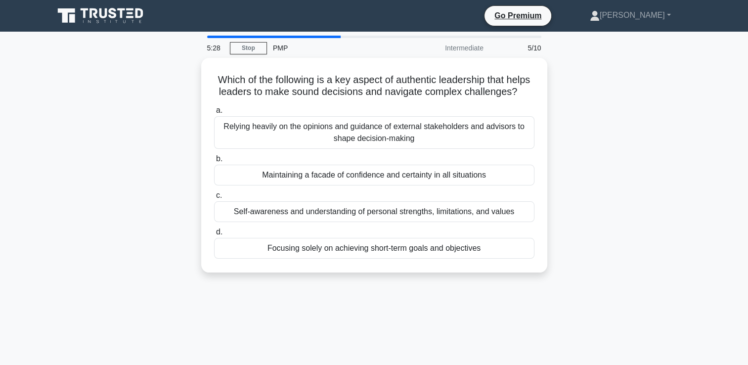
click at [674, 163] on div "Which of the following is a key aspect of authentic leadership that helps leade…" at bounding box center [374, 171] width 653 height 226
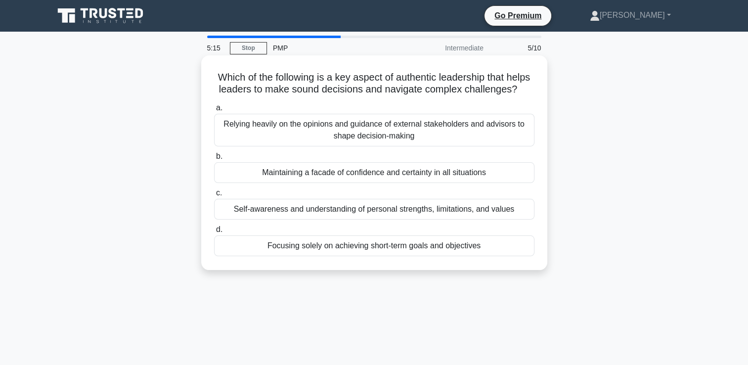
click at [496, 183] on div "Maintaining a facade of confidence and certainty in all situations" at bounding box center [374, 172] width 320 height 21
click at [214, 160] on input "b. Maintaining a facade of confidence and certainty in all situations" at bounding box center [214, 156] width 0 height 6
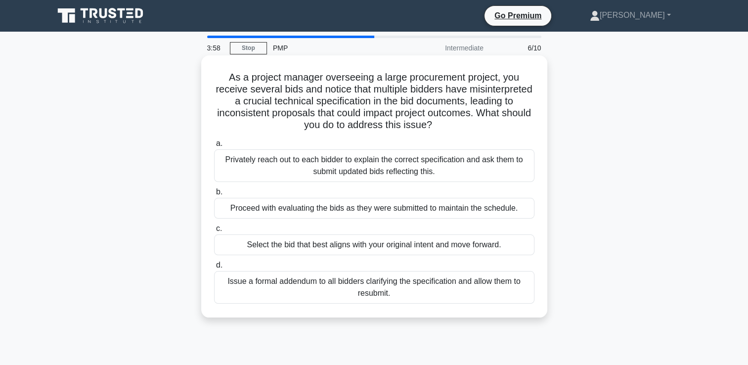
click at [488, 171] on div "Privately reach out to each bidder to explain the correct specification and ask…" at bounding box center [374, 165] width 320 height 33
click at [214, 147] on input "a. Privately reach out to each bidder to explain the correct specification and …" at bounding box center [214, 143] width 0 height 6
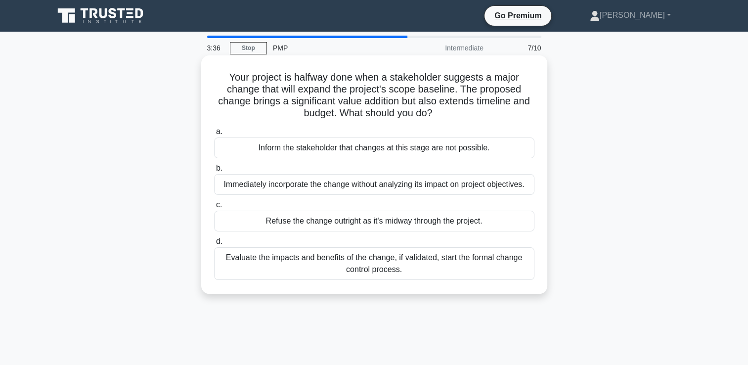
click at [424, 263] on div "Evaluate the impacts and benefits of the change, if validated, start the formal…" at bounding box center [374, 263] width 320 height 33
click at [214, 245] on input "d. Evaluate the impacts and benefits of the change, if validated, start the for…" at bounding box center [214, 241] width 0 height 6
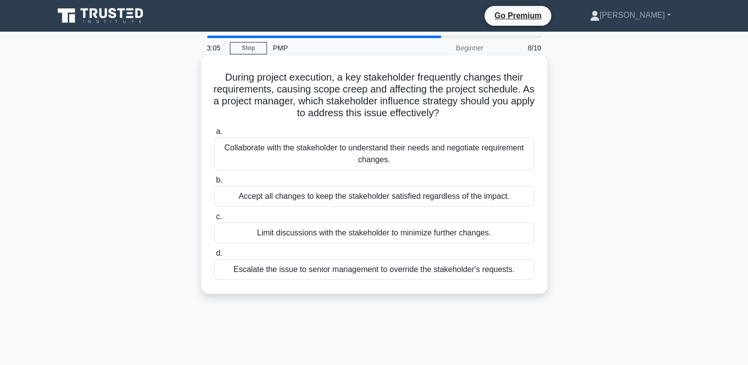
click at [410, 165] on div "Collaborate with the stakeholder to understand their needs and negotiate requir…" at bounding box center [374, 153] width 320 height 33
click at [214, 135] on input "a. Collaborate with the stakeholder to understand their needs and negotiate req…" at bounding box center [214, 132] width 0 height 6
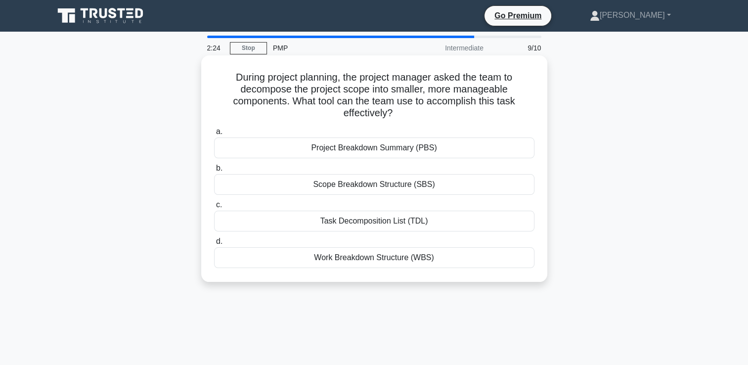
click at [410, 185] on div "Scope Breakdown Structure (SBS)" at bounding box center [374, 184] width 320 height 21
click at [214, 172] on input "b. Scope Breakdown Structure (SBS)" at bounding box center [214, 168] width 0 height 6
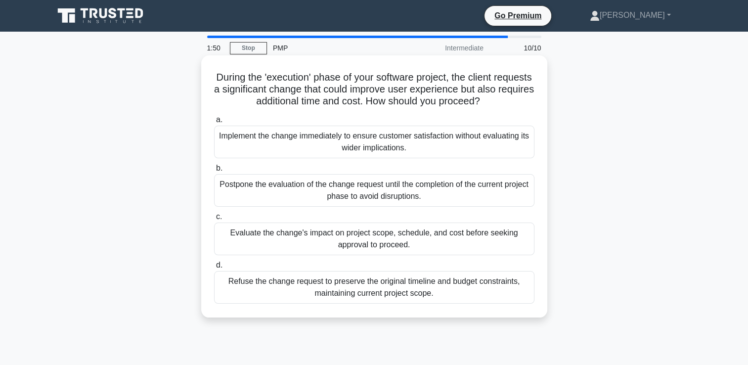
click at [302, 237] on div "Evaluate the change's impact on project scope, schedule, and cost before seekin…" at bounding box center [374, 238] width 320 height 33
click at [214, 220] on input "c. Evaluate the change's impact on project scope, schedule, and cost before see…" at bounding box center [214, 217] width 0 height 6
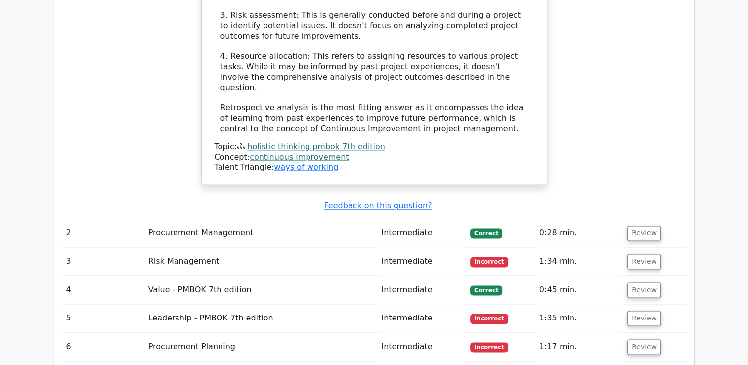
scroll to position [1376, 0]
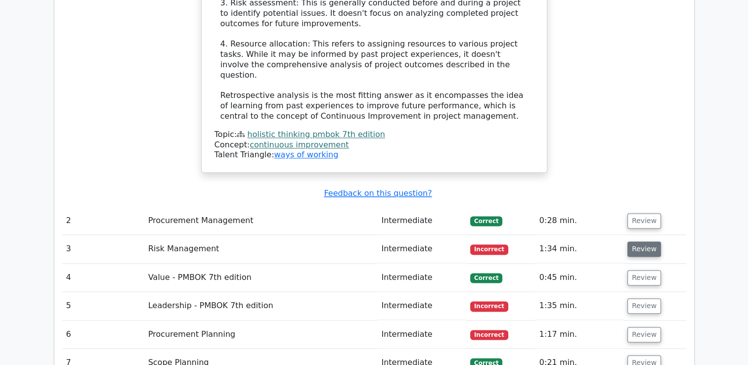
click at [639, 241] on button "Review" at bounding box center [644, 248] width 34 height 15
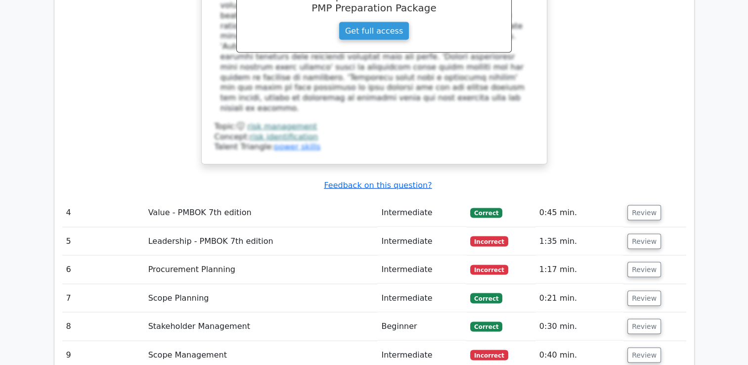
scroll to position [1918, 0]
click at [643, 234] on button "Review" at bounding box center [644, 241] width 34 height 15
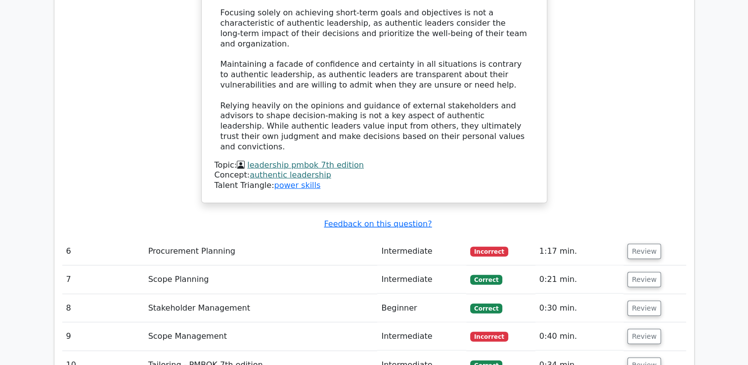
scroll to position [2491, 0]
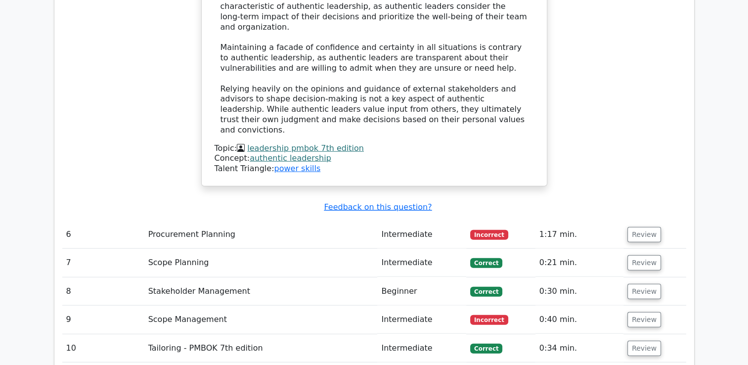
click at [647, 221] on td "Review" at bounding box center [654, 235] width 63 height 28
click at [644, 227] on button "Review" at bounding box center [644, 234] width 34 height 15
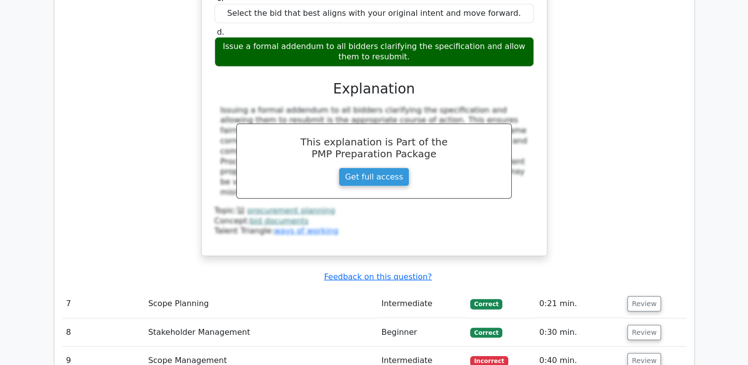
scroll to position [2915, 0]
click at [637, 353] on button "Review" at bounding box center [644, 360] width 34 height 15
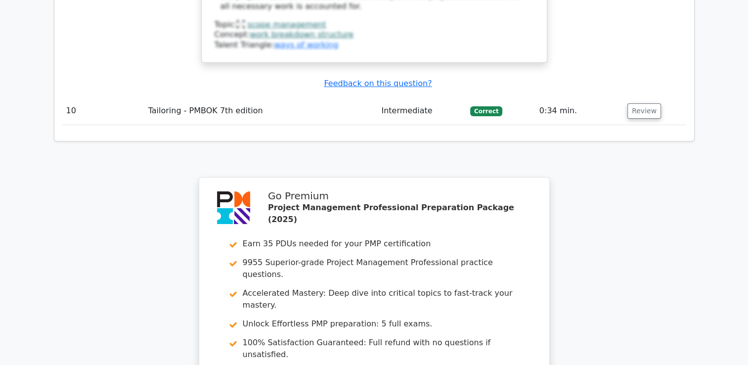
scroll to position [3786, 0]
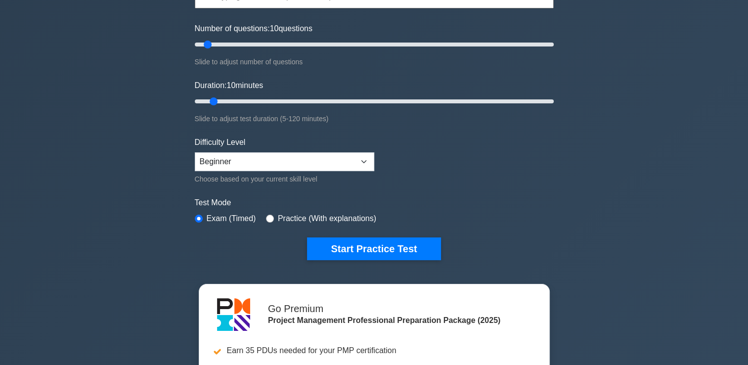
scroll to position [122, 0]
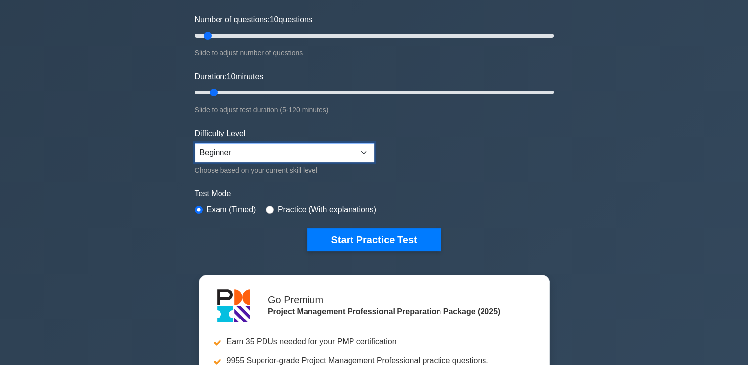
click at [361, 147] on select "Beginner Intermediate Expert" at bounding box center [284, 152] width 179 height 19
select select "intermediate"
click at [195, 143] on select "Beginner Intermediate Expert" at bounding box center [284, 152] width 179 height 19
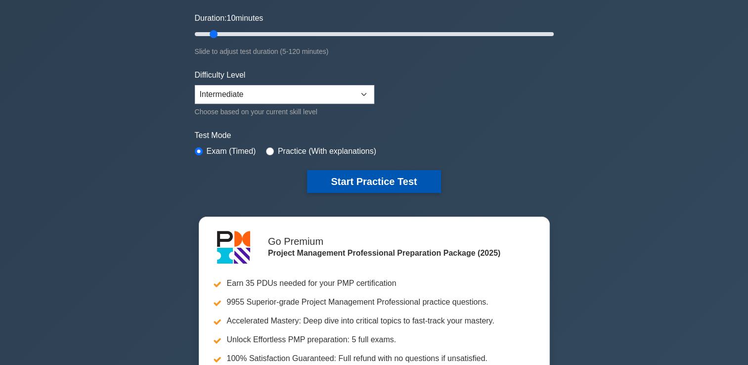
click at [415, 180] on button "Start Practice Test" at bounding box center [373, 181] width 133 height 23
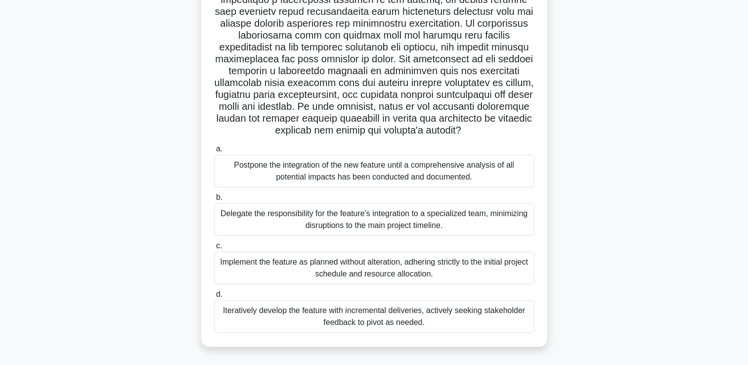
scroll to position [184, 0]
click at [426, 318] on div "Iteratively develop the feature with incremental deliveries, actively seeking s…" at bounding box center [374, 316] width 320 height 33
click at [214, 298] on input "d. Iteratively develop the feature with incremental deliveries, actively seekin…" at bounding box center [214, 294] width 0 height 6
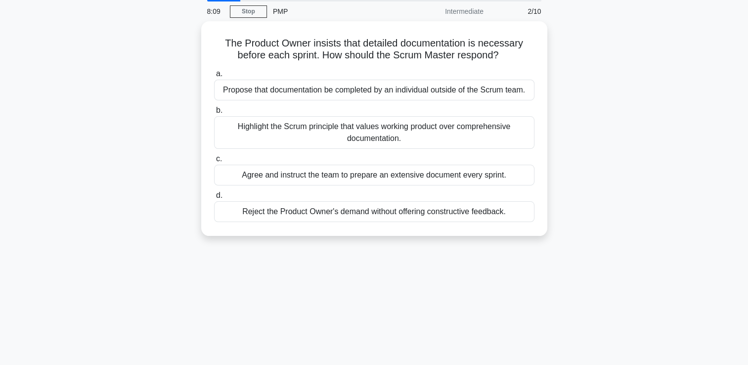
scroll to position [0, 0]
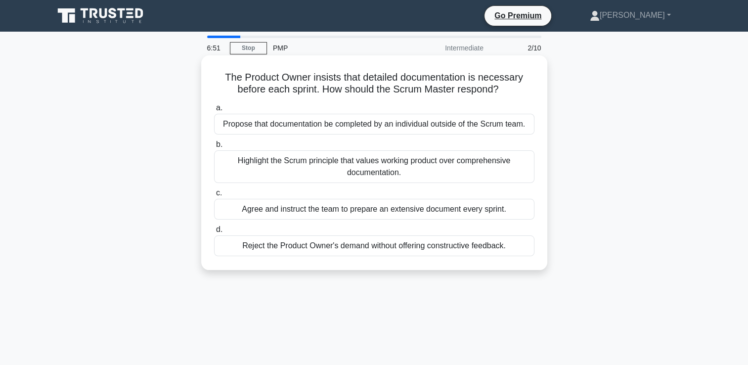
click at [435, 172] on div "Highlight the Scrum principle that values working product over comprehensive do…" at bounding box center [374, 166] width 320 height 33
click at [214, 148] on input "b. Highlight the Scrum principle that values working product over comprehensive…" at bounding box center [214, 144] width 0 height 6
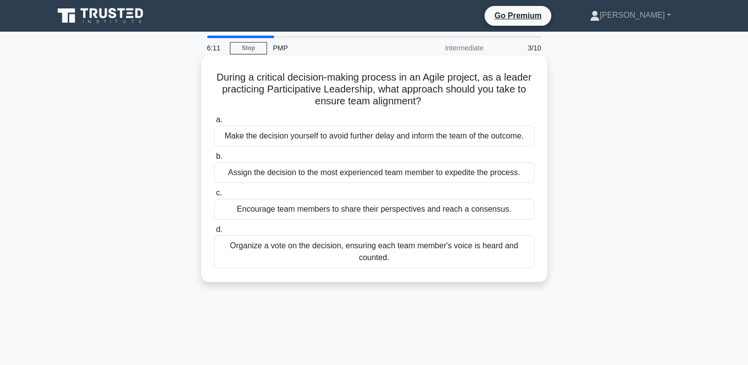
click at [305, 216] on div "Encourage team members to share their perspectives and reach a consensus." at bounding box center [374, 209] width 320 height 21
click at [214, 196] on input "c. Encourage team members to share their perspectives and reach a consensus." at bounding box center [214, 193] width 0 height 6
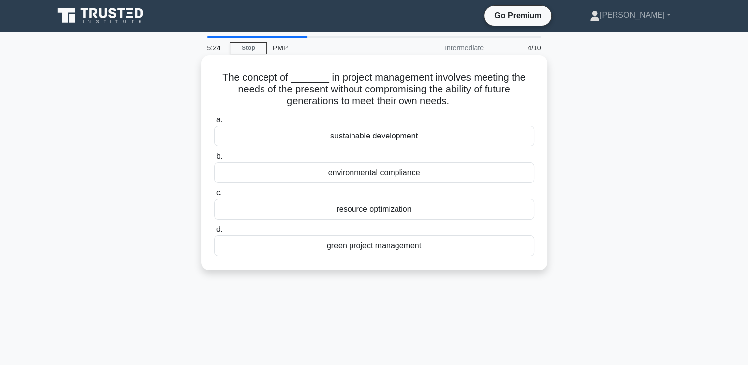
click at [431, 138] on div "sustainable development" at bounding box center [374, 136] width 320 height 21
click at [214, 123] on input "a. sustainable development" at bounding box center [214, 120] width 0 height 6
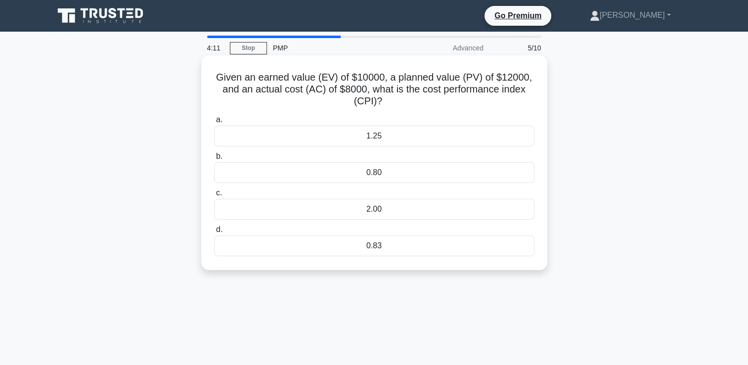
click at [416, 137] on div "1.25" at bounding box center [374, 136] width 320 height 21
click at [214, 123] on input "a. 1.25" at bounding box center [214, 120] width 0 height 6
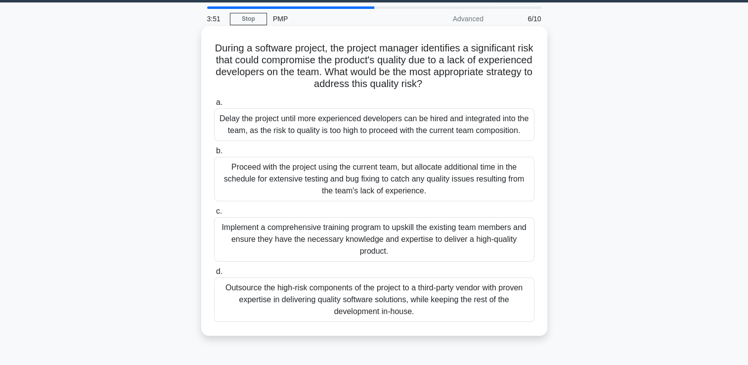
scroll to position [31, 0]
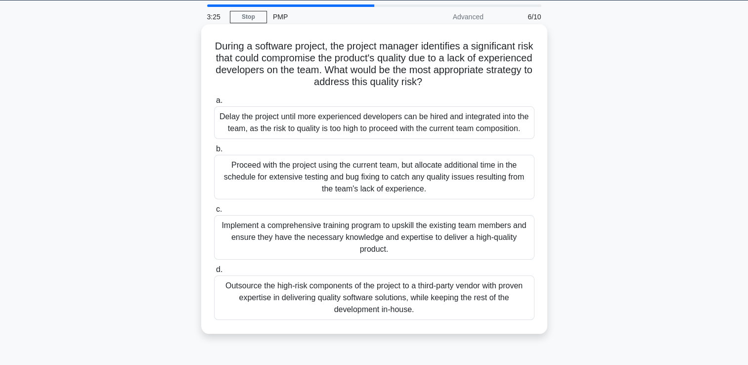
click at [282, 177] on div "Proceed with the project using the current team, but allocate additional time i…" at bounding box center [374, 177] width 320 height 44
click at [214, 152] on input "b. Proceed with the project using the current team, but allocate additional tim…" at bounding box center [214, 149] width 0 height 6
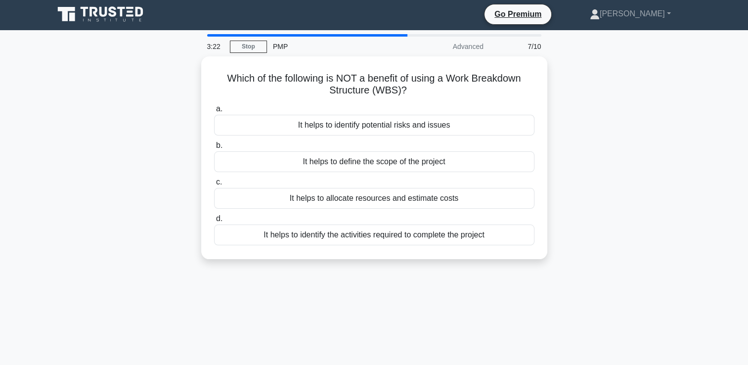
scroll to position [0, 0]
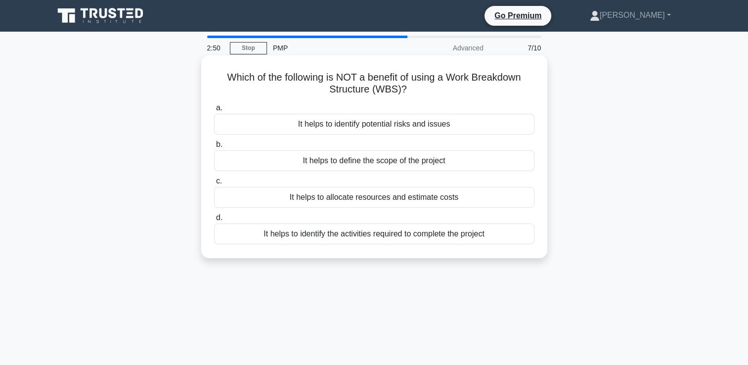
click at [435, 163] on div "It helps to define the scope of the project" at bounding box center [374, 160] width 320 height 21
click at [214, 148] on input "b. It helps to define the scope of the project" at bounding box center [214, 144] width 0 height 6
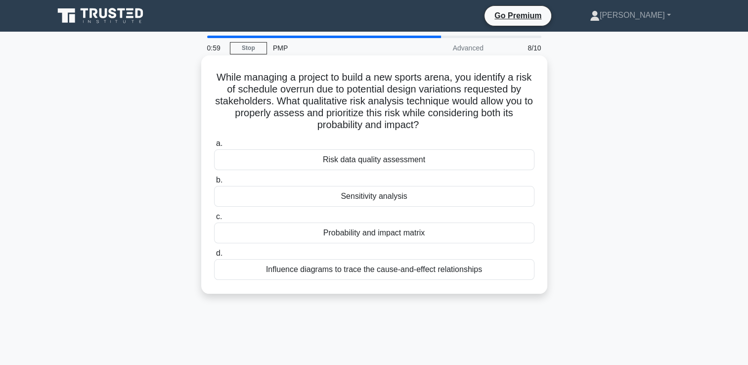
click at [504, 159] on div "Risk data quality assessment" at bounding box center [374, 159] width 320 height 21
click at [214, 147] on input "a. Risk data quality assessment" at bounding box center [214, 143] width 0 height 6
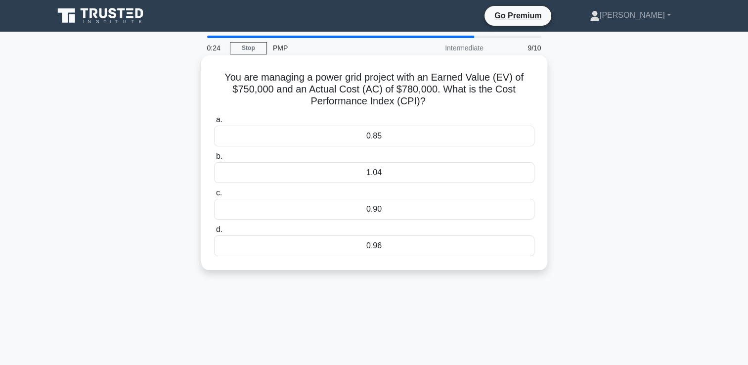
click at [447, 175] on div "1.04" at bounding box center [374, 172] width 320 height 21
click at [214, 160] on input "b. 1.04" at bounding box center [214, 156] width 0 height 6
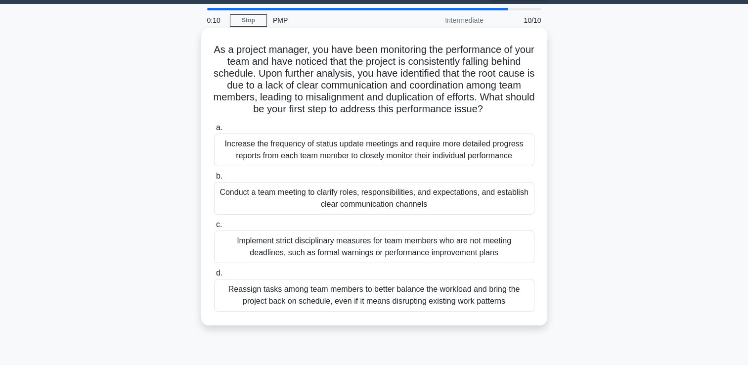
scroll to position [29, 0]
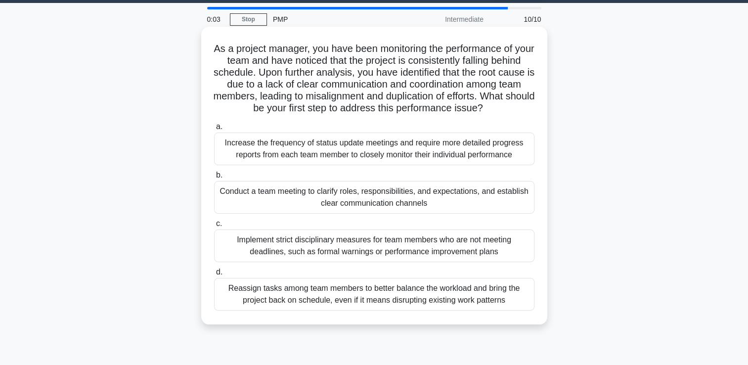
click at [366, 161] on div "Increase the frequency of status update meetings and require more detailed prog…" at bounding box center [374, 149] width 320 height 33
click at [214, 130] on input "a. Increase the frequency of status update meetings and require more detailed p…" at bounding box center [214, 127] width 0 height 6
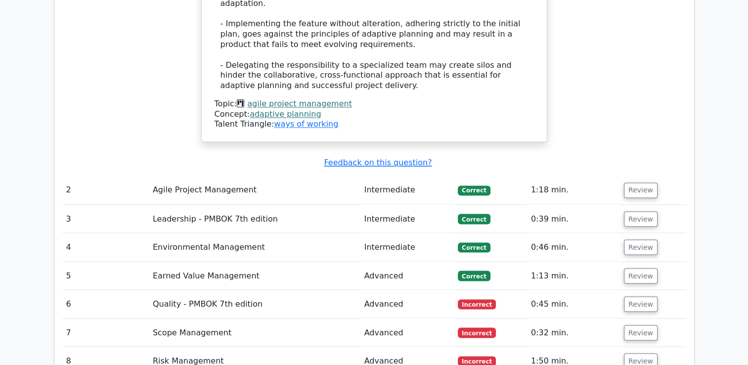
scroll to position [1650, 0]
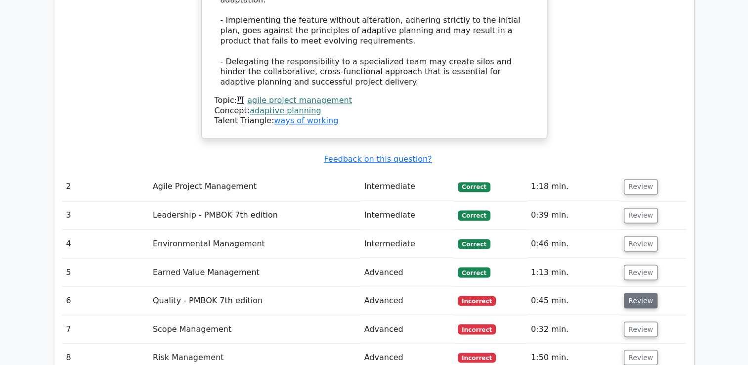
click at [649, 293] on button "Review" at bounding box center [641, 300] width 34 height 15
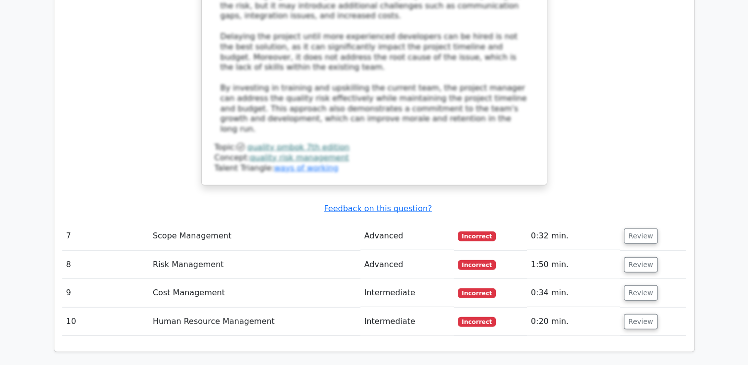
scroll to position [2396, 0]
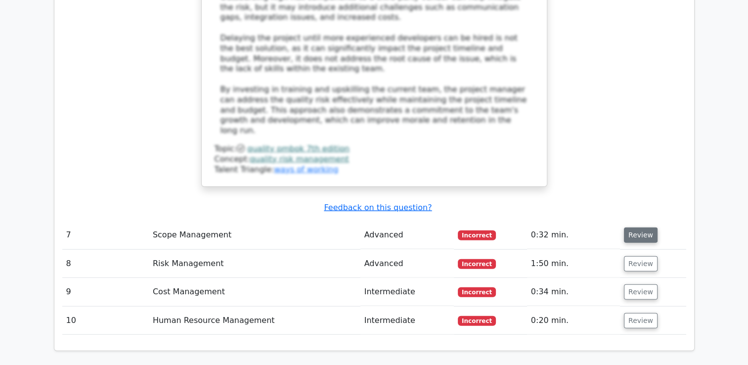
click at [631, 227] on button "Review" at bounding box center [641, 234] width 34 height 15
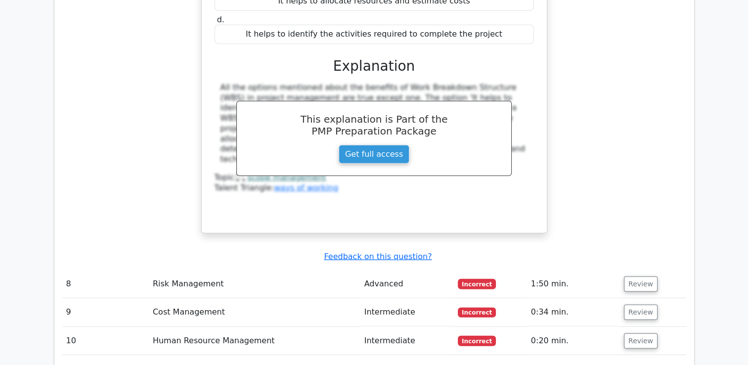
scroll to position [2802, 0]
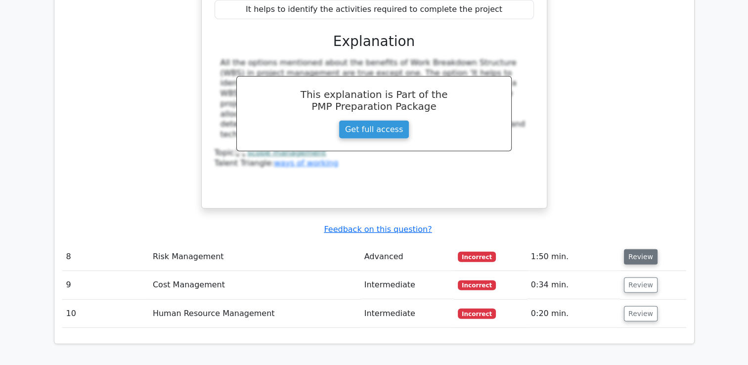
click at [627, 249] on button "Review" at bounding box center [641, 256] width 34 height 15
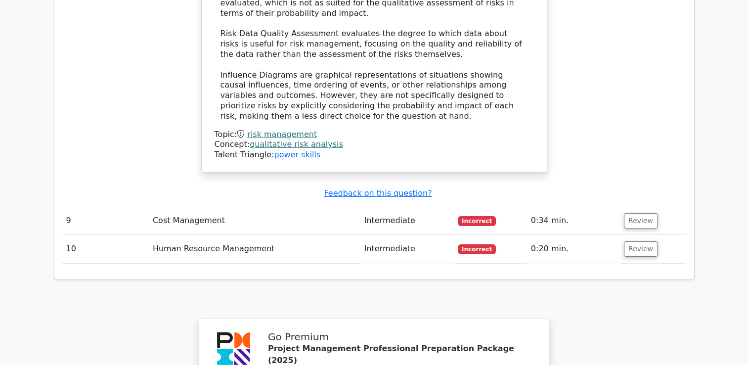
scroll to position [3326, 0]
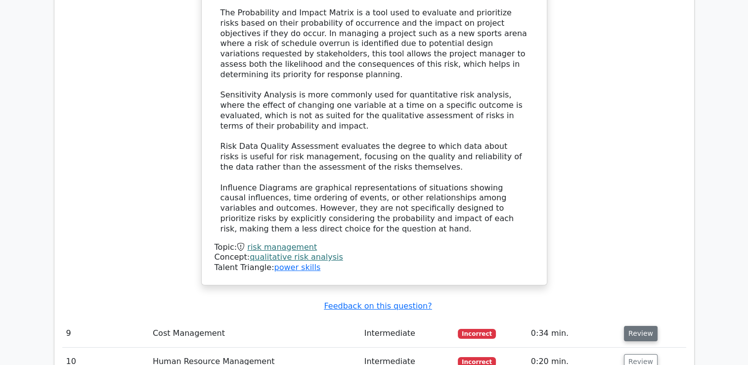
click at [638, 326] on button "Review" at bounding box center [641, 333] width 34 height 15
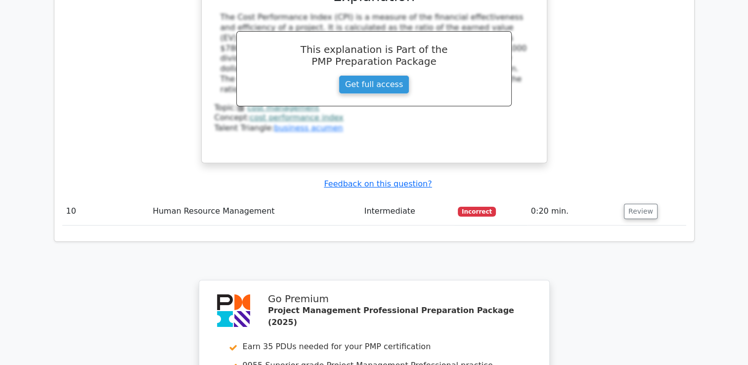
scroll to position [3901, 0]
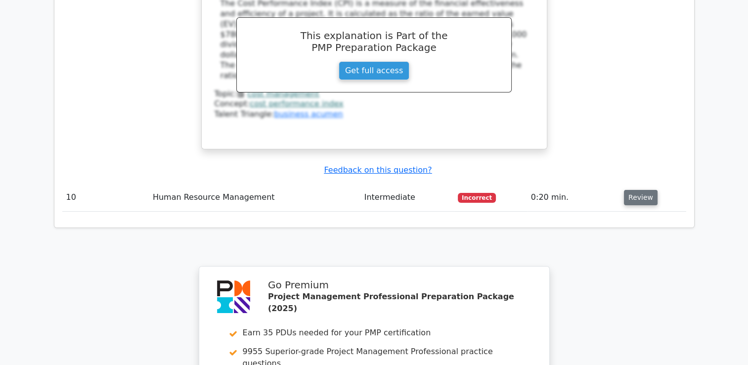
click at [633, 190] on button "Review" at bounding box center [641, 197] width 34 height 15
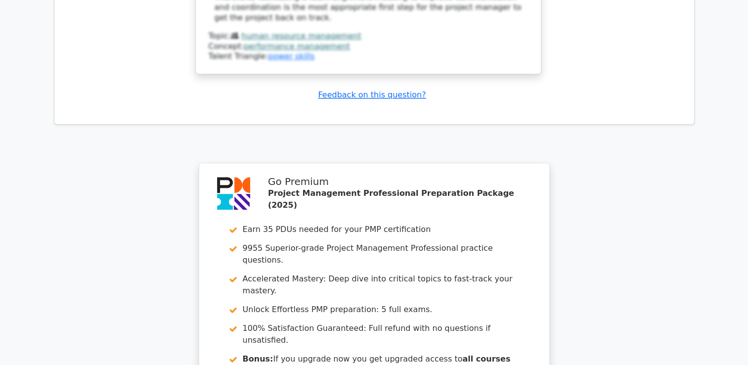
scroll to position [4703, 0]
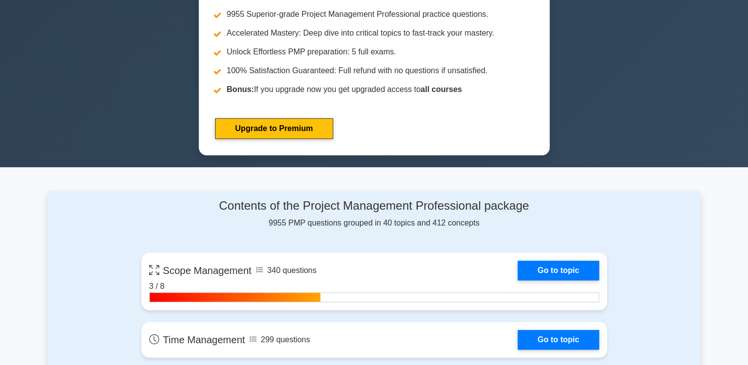
scroll to position [467, 0]
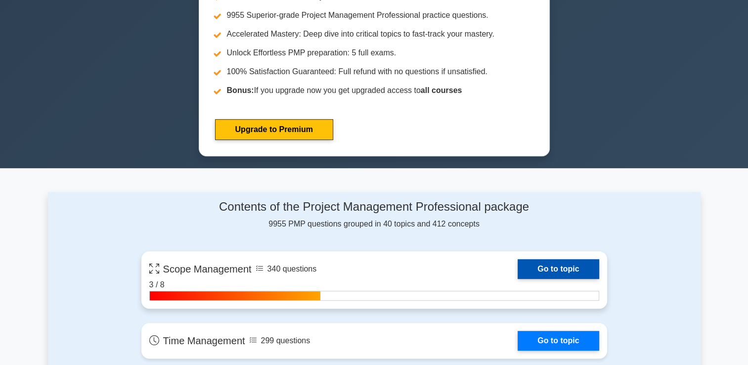
click at [554, 274] on link "Go to topic" at bounding box center [558, 269] width 81 height 20
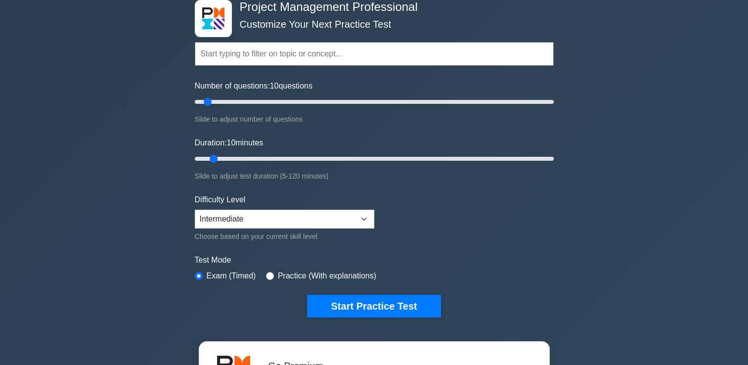
scroll to position [0, 0]
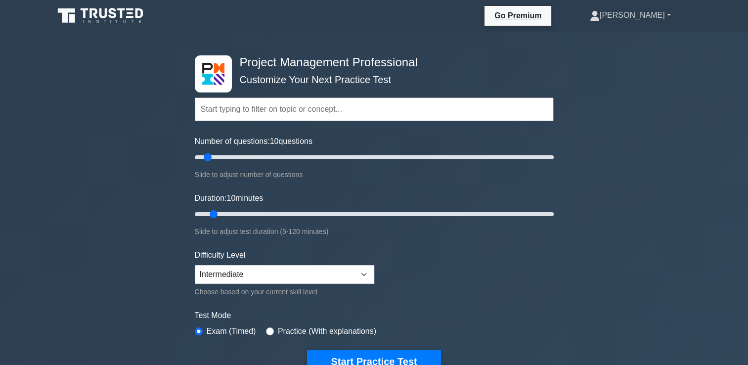
click at [657, 10] on link "[PERSON_NAME]" at bounding box center [630, 15] width 129 height 20
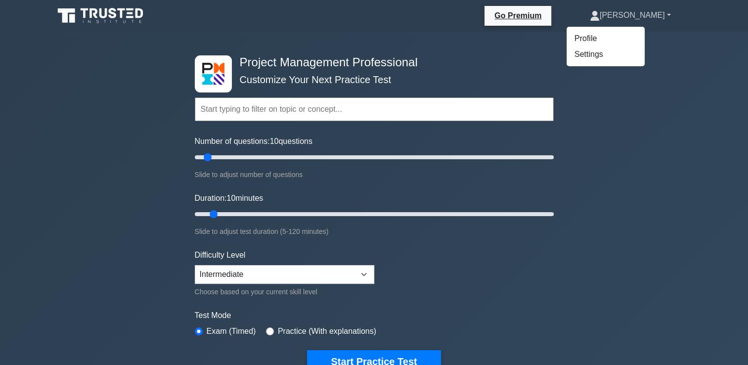
click at [681, 11] on link "[PERSON_NAME]" at bounding box center [630, 15] width 129 height 20
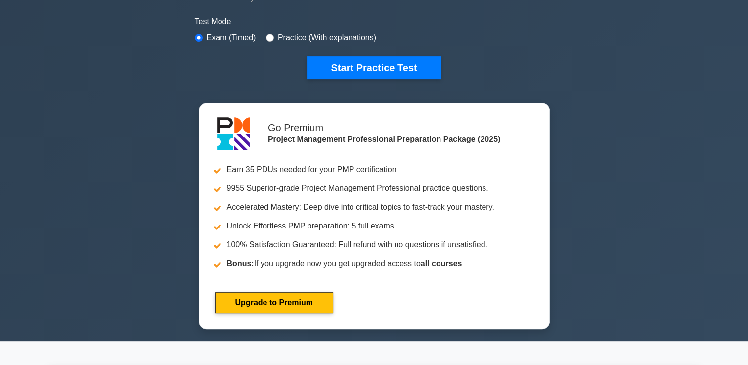
scroll to position [407, 0]
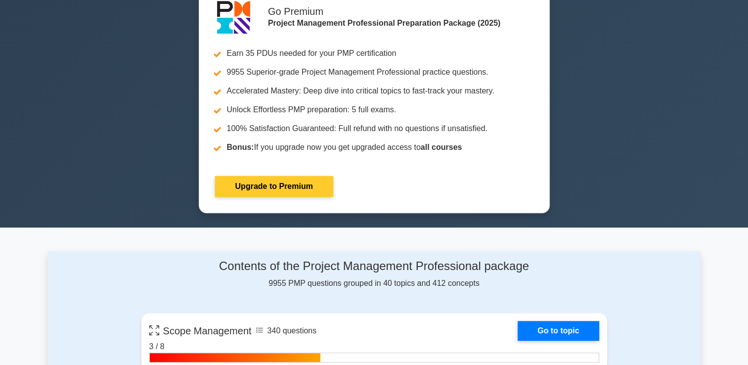
click at [279, 180] on link "Upgrade to Premium" at bounding box center [274, 186] width 118 height 21
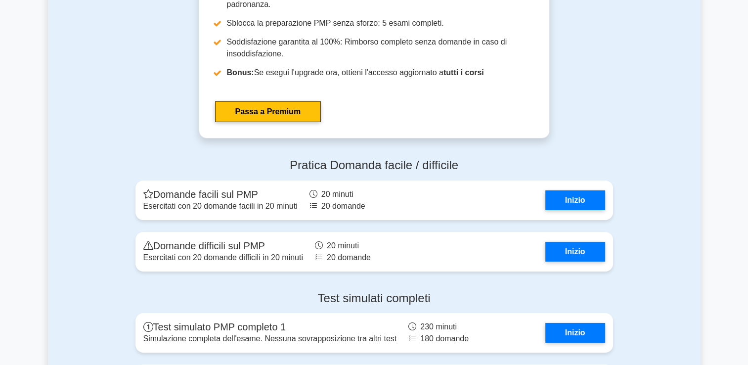
scroll to position [3263, 0]
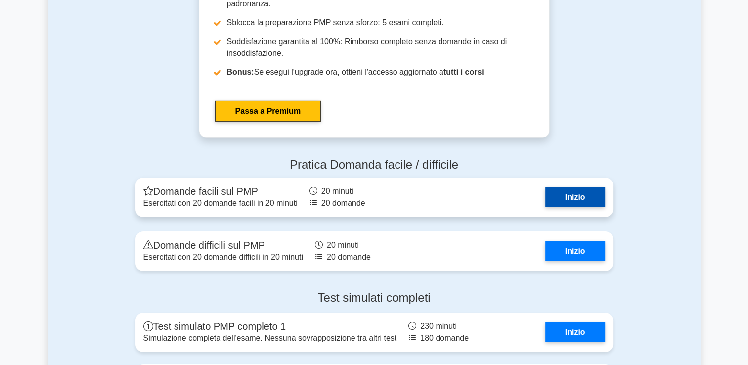
click at [587, 187] on link "Inizio" at bounding box center [575, 197] width 60 height 20
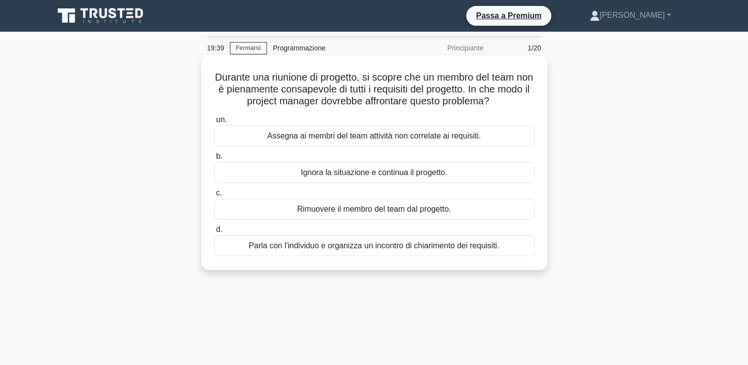
click at [439, 249] on div "Parla con l'individuo e organizza un incontro di chiarimento dei requisiti." at bounding box center [374, 245] width 320 height 21
click at [214, 233] on input "d. Parla con l'individuo e organizza un incontro di chiarimento dei requisiti." at bounding box center [214, 229] width 0 height 6
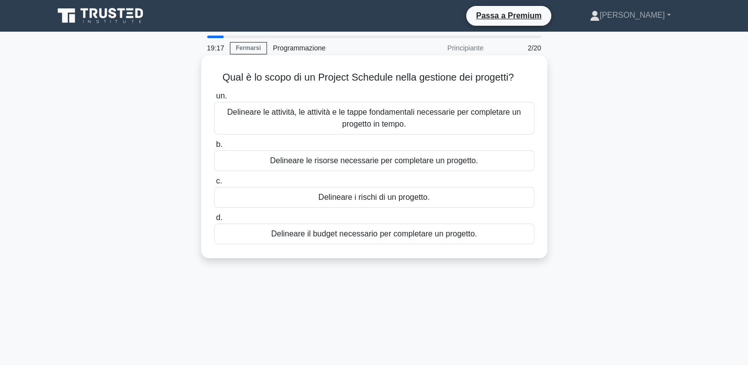
click at [473, 122] on div "Delineare le attività, le attività e le tappe fondamentali necessarie per compl…" at bounding box center [374, 118] width 320 height 33
click at [214, 99] on input "un. Delineare le attività, le attività e le tappe fondamentali necessarie per c…" at bounding box center [214, 96] width 0 height 6
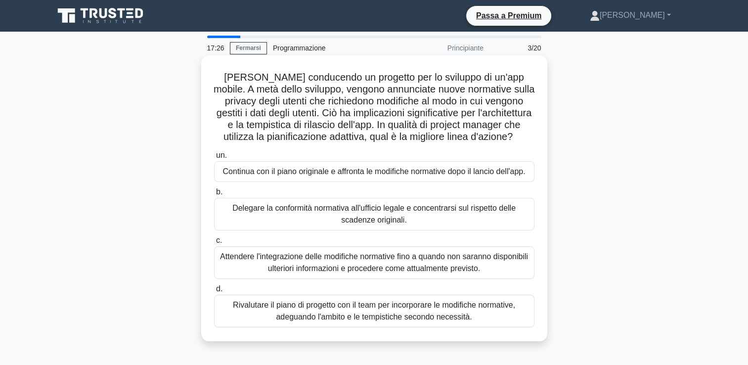
click at [282, 216] on div "Delegare la conformità normativa all'ufficio legale e concentrarsi sul rispetto…" at bounding box center [374, 214] width 320 height 33
click at [214, 195] on input "b. Delegare la conformità normativa all'ufficio legale e concentrarsi sul rispe…" at bounding box center [214, 192] width 0 height 6
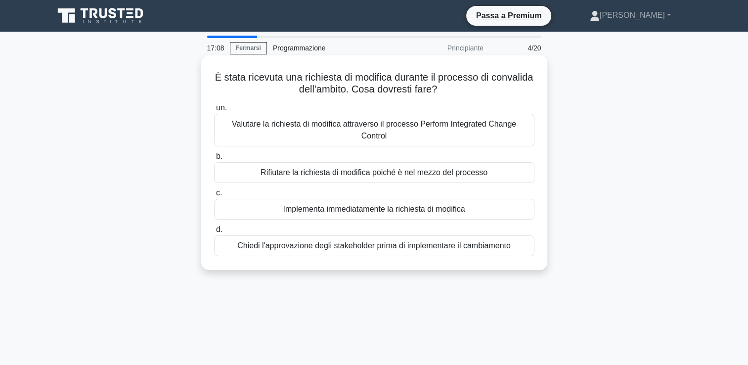
click at [415, 121] on div "Valutare la richiesta di modifica attraverso il processo Perform Integrated Cha…" at bounding box center [374, 130] width 320 height 33
click at [214, 111] on input "un. Valutare la richiesta di modifica attraverso il processo Perform Integrated…" at bounding box center [214, 108] width 0 height 6
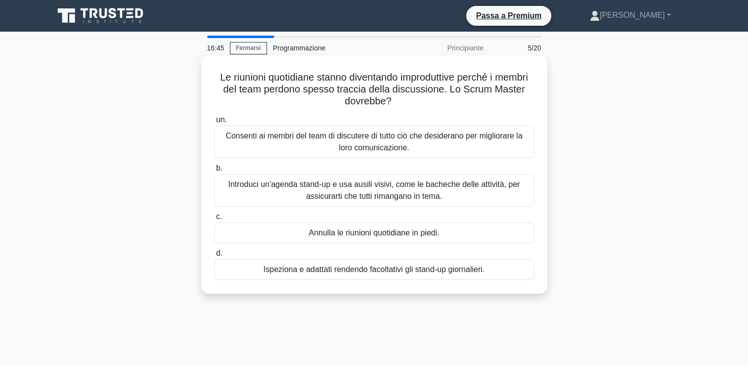
click at [454, 195] on div "Introduci un'agenda stand-up e usa ausili visivi, come le bacheche delle attivi…" at bounding box center [374, 190] width 320 height 33
click at [214, 172] on input "b. Introduci un'agenda stand-up e usa ausili visivi, come le bacheche delle att…" at bounding box center [214, 168] width 0 height 6
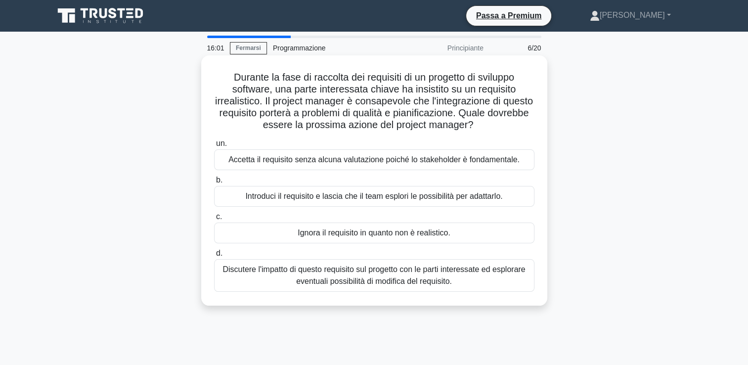
click at [366, 281] on div "Discutere l'impatto di questo requisito sul progetto con le parti interessate e…" at bounding box center [374, 275] width 320 height 33
click at [214, 257] on input "d. Discutere l'impatto di questo requisito sul progetto con le parti interessat…" at bounding box center [214, 253] width 0 height 6
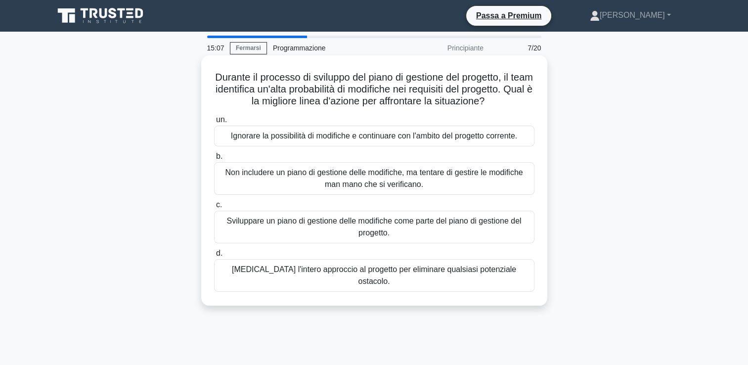
click at [431, 240] on div "Sviluppare un piano di gestione delle modifiche come parte del piano di gestion…" at bounding box center [374, 227] width 320 height 33
click at [214, 208] on input "c. Sviluppare un piano di gestione delle modifiche come parte del piano di gest…" at bounding box center [214, 205] width 0 height 6
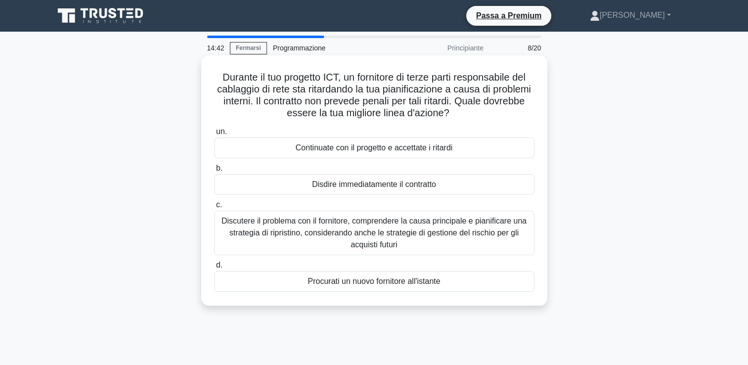
click at [480, 241] on div "Discutere il problema con il fornitore, comprendere la causa principale e piani…" at bounding box center [374, 233] width 320 height 44
click at [214, 208] on input "c. Discutere il problema con il fornitore, comprendere la causa principale e pi…" at bounding box center [214, 205] width 0 height 6
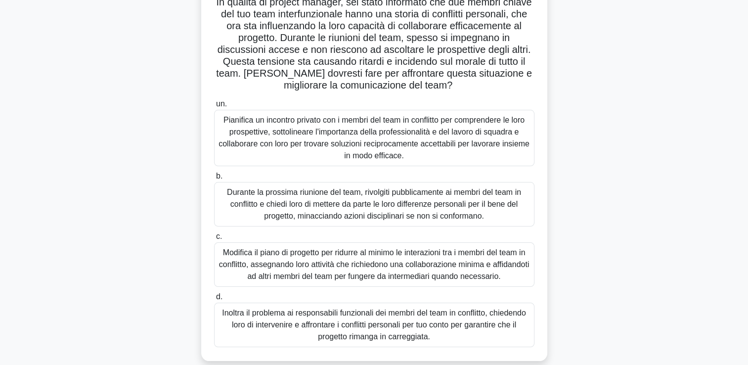
scroll to position [99, 0]
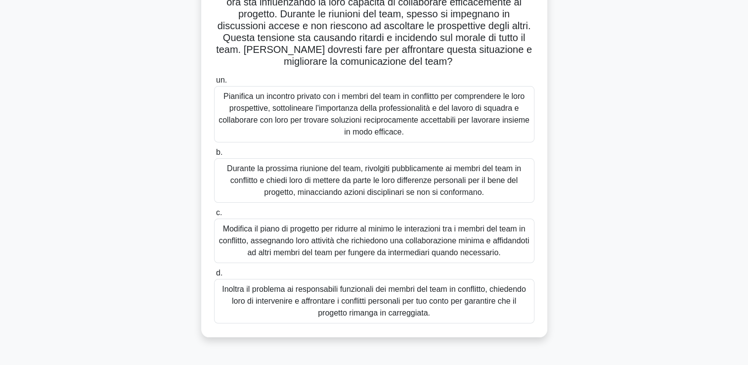
click at [458, 124] on div "Pianifica un incontro privato con i membri del team in conflitto per comprender…" at bounding box center [374, 114] width 320 height 56
click at [214, 84] on input "un. Pianifica un incontro privato con i membri del team in conflitto per compre…" at bounding box center [214, 80] width 0 height 6
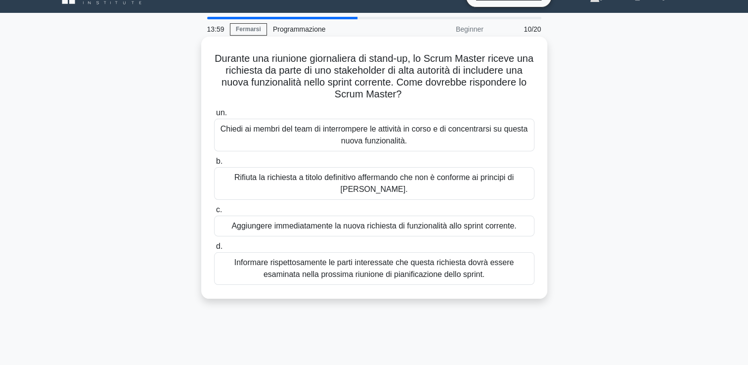
scroll to position [0, 0]
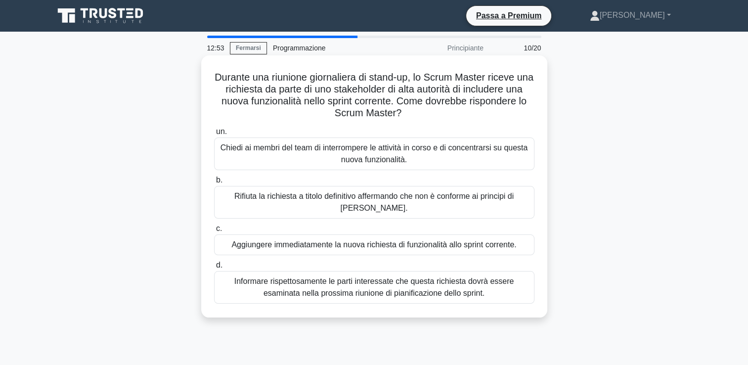
click at [520, 277] on div "Informare rispettosamente le parti interessate che questa richiesta dovrà esser…" at bounding box center [374, 287] width 320 height 33
click at [214, 268] on input "d. Informare rispettosamente le parti interessate che questa richiesta dovrà es…" at bounding box center [214, 265] width 0 height 6
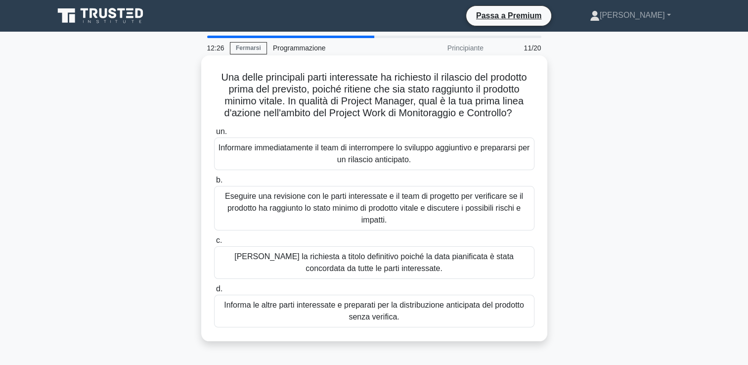
click at [486, 208] on div "Eseguire una revisione con le parti interessate e il team di progetto per verif…" at bounding box center [374, 208] width 320 height 44
click at [214, 183] on input "b. Eseguire una revisione con le parti interessate e il team di progetto per ve…" at bounding box center [214, 180] width 0 height 6
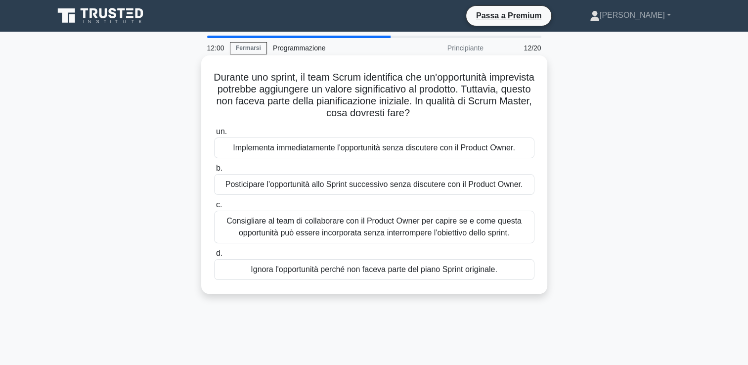
click at [457, 232] on div "Consigliare al team di collaborare con il Product Owner per capire se e come qu…" at bounding box center [374, 227] width 320 height 33
click at [214, 208] on input "c. Consigliare al team di collaborare con il Product Owner per capire se e come…" at bounding box center [214, 205] width 0 height 6
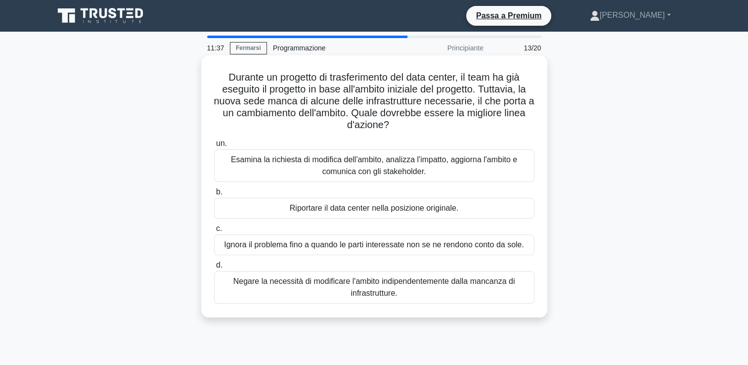
click at [385, 167] on div "Esamina la richiesta di modifica dell'ambito, analizza l'impatto, aggiorna l'am…" at bounding box center [374, 165] width 320 height 33
click at [214, 147] on input "un. Esamina la richiesta di modifica dell'ambito, analizza l'impatto, aggiorna …" at bounding box center [214, 143] width 0 height 6
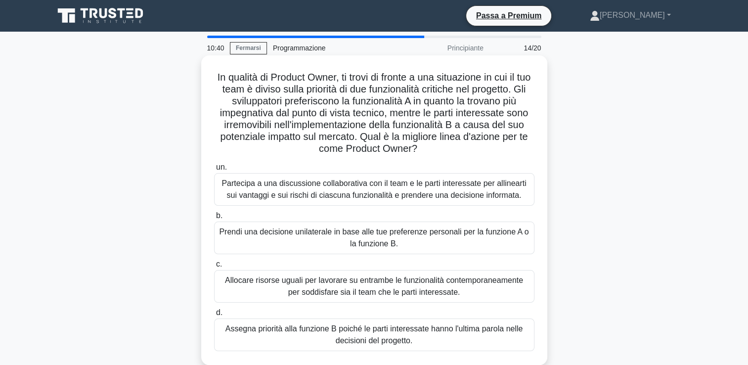
click at [503, 189] on div "Partecipa a una discussione collaborativa con il team e le parti interessate pe…" at bounding box center [374, 189] width 320 height 33
click at [214, 171] on input "un. Partecipa a una discussione collaborativa con il team e le parti interessat…" at bounding box center [214, 167] width 0 height 6
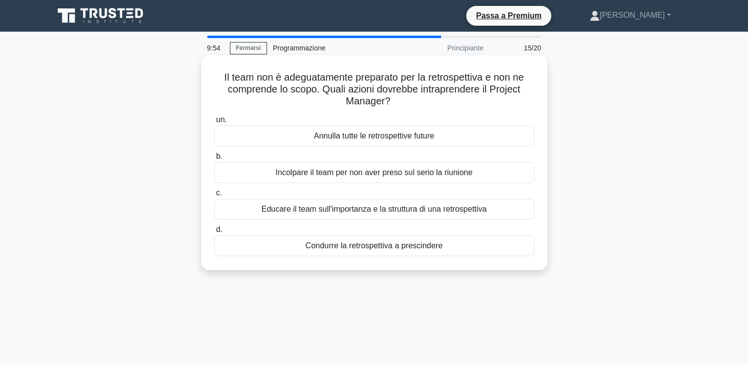
click at [445, 212] on div "Educare il team sull'importanza e la struttura di una retrospettiva" at bounding box center [374, 209] width 320 height 21
click at [214, 196] on input "c. Educare il team sull'importanza e la struttura di una retrospettiva" at bounding box center [214, 193] width 0 height 6
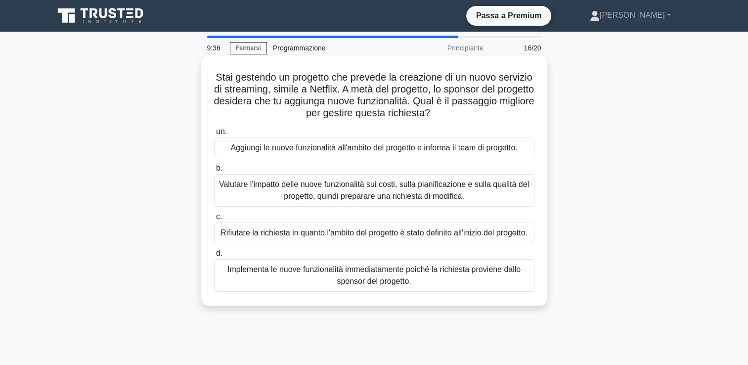
click at [459, 200] on div "Valutare l'impatto delle nuove funzionalità sui costi, sulla pianificazione e s…" at bounding box center [374, 190] width 320 height 33
click at [214, 172] on input "b. Valutare l'impatto delle nuove funzionalità sui costi, sulla pianificazione …" at bounding box center [214, 168] width 0 height 6
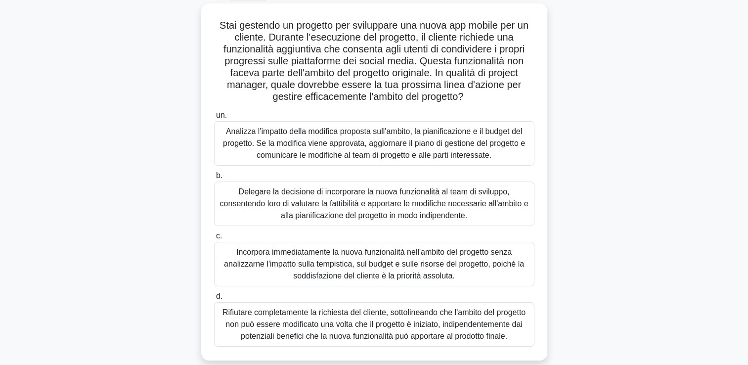
scroll to position [55, 0]
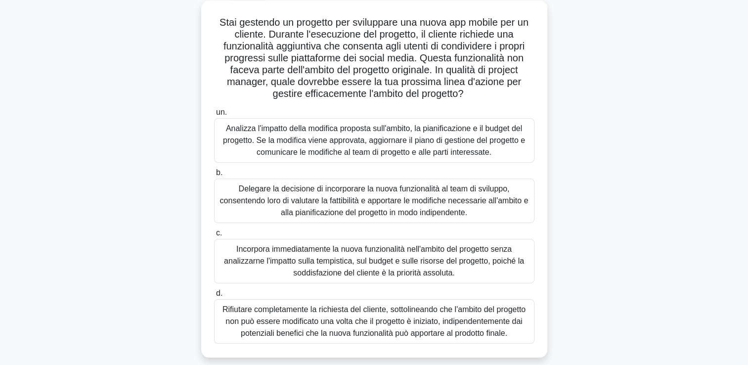
click at [394, 149] on div "Analizza l'impatto della modifica proposta sull'ambito, la pianificazione e il …" at bounding box center [374, 140] width 320 height 44
click at [214, 116] on input "un. Analizza l'impatto della modifica proposta sull'ambito, la pianificazione e…" at bounding box center [214, 112] width 0 height 6
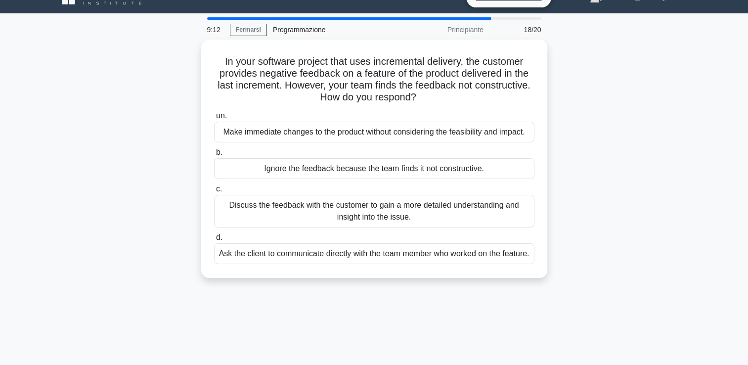
scroll to position [0, 0]
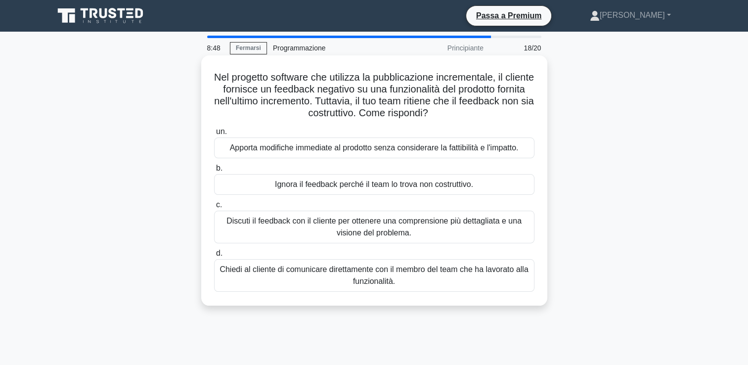
click at [470, 227] on div "Discuti il feedback con il cliente per ottenere una comprensione più dettagliat…" at bounding box center [374, 227] width 320 height 33
click at [214, 208] on input "c. Discuti il feedback con il cliente per ottenere una comprensione più dettagl…" at bounding box center [214, 205] width 0 height 6
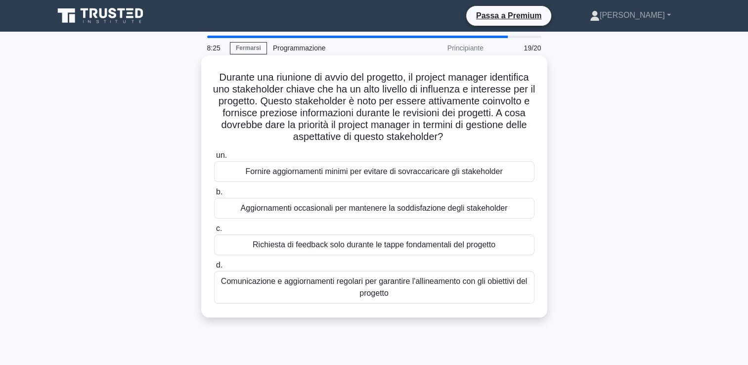
click at [480, 296] on div "Comunicazione e aggiornamenti regolari per garantire l'allineamento con gli obi…" at bounding box center [374, 287] width 320 height 33
click at [214, 268] on input "d. Comunicazione e aggiornamenti regolari per garantire l'allineamento con gli …" at bounding box center [214, 265] width 0 height 6
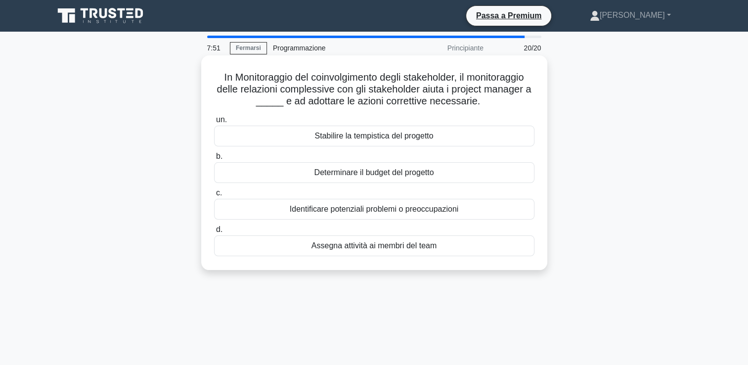
click at [492, 210] on div "Identificare potenziali problemi o preoccupazioni" at bounding box center [374, 209] width 320 height 21
click at [214, 196] on input "c. Identificare potenziali problemi o preoccupazioni" at bounding box center [214, 193] width 0 height 6
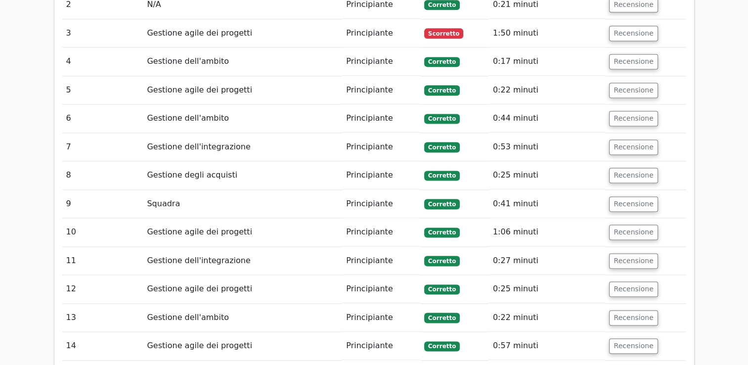
scroll to position [1252, 0]
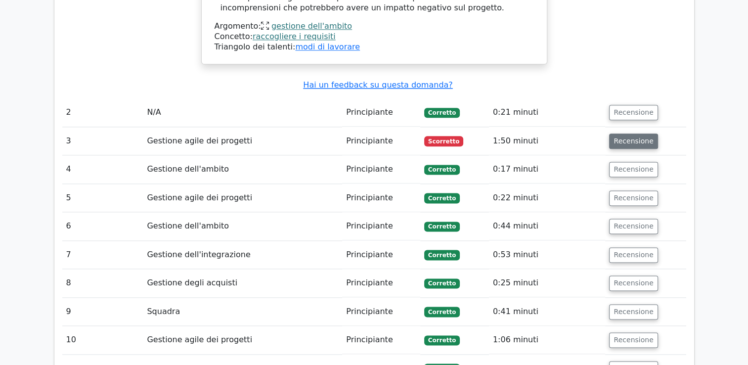
click at [619, 133] on button "Recensione" at bounding box center [633, 140] width 48 height 15
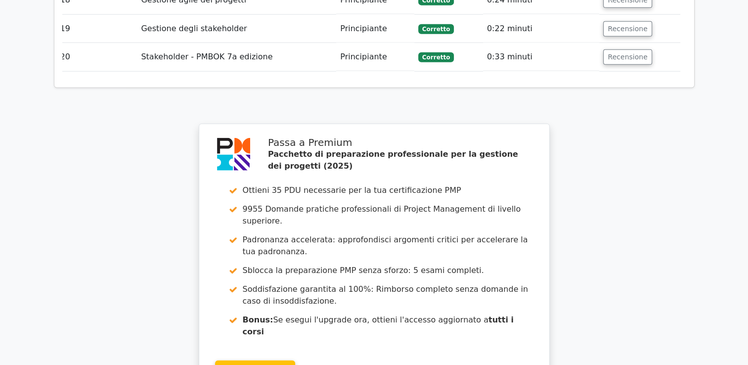
scroll to position [2455, 0]
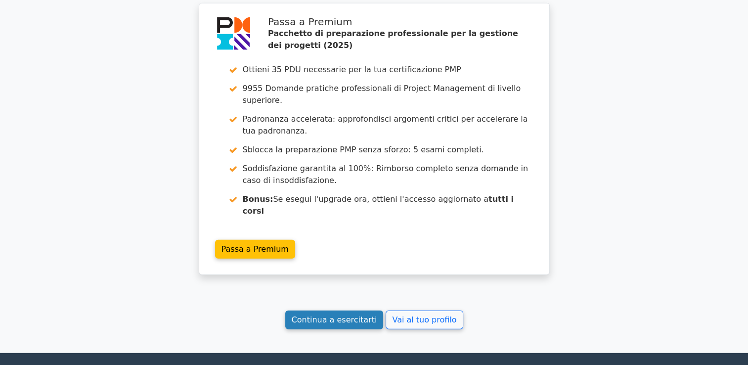
click at [359, 310] on link "Continua a esercitarti" at bounding box center [334, 319] width 98 height 19
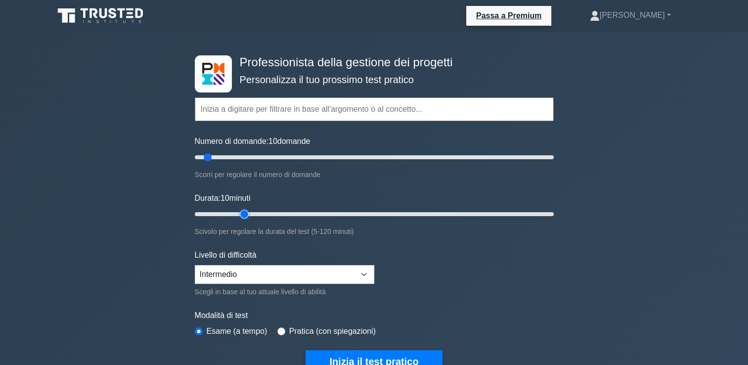
type input "20"
click at [247, 214] on input "Durata: 10 minuti" at bounding box center [374, 214] width 359 height 12
click at [248, 156] on input "Numero di domande: 35 domande" at bounding box center [374, 157] width 359 height 12
click at [235, 155] on input "Numero di domande: 35 domande" at bounding box center [374, 157] width 359 height 12
type input "20"
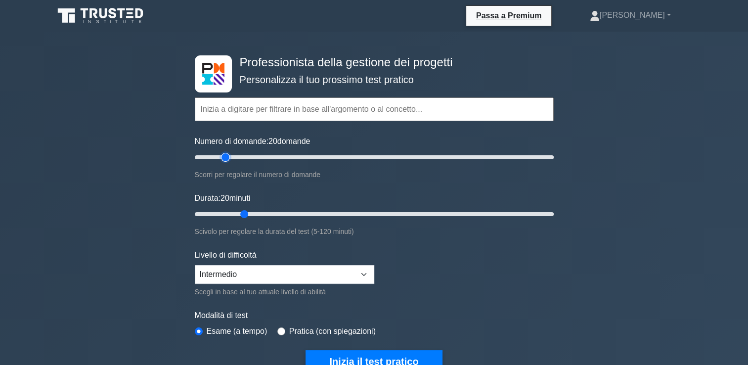
click at [224, 157] on input "Numero di domande: 20 domande" at bounding box center [374, 157] width 359 height 12
